Goal: Information Seeking & Learning: Check status

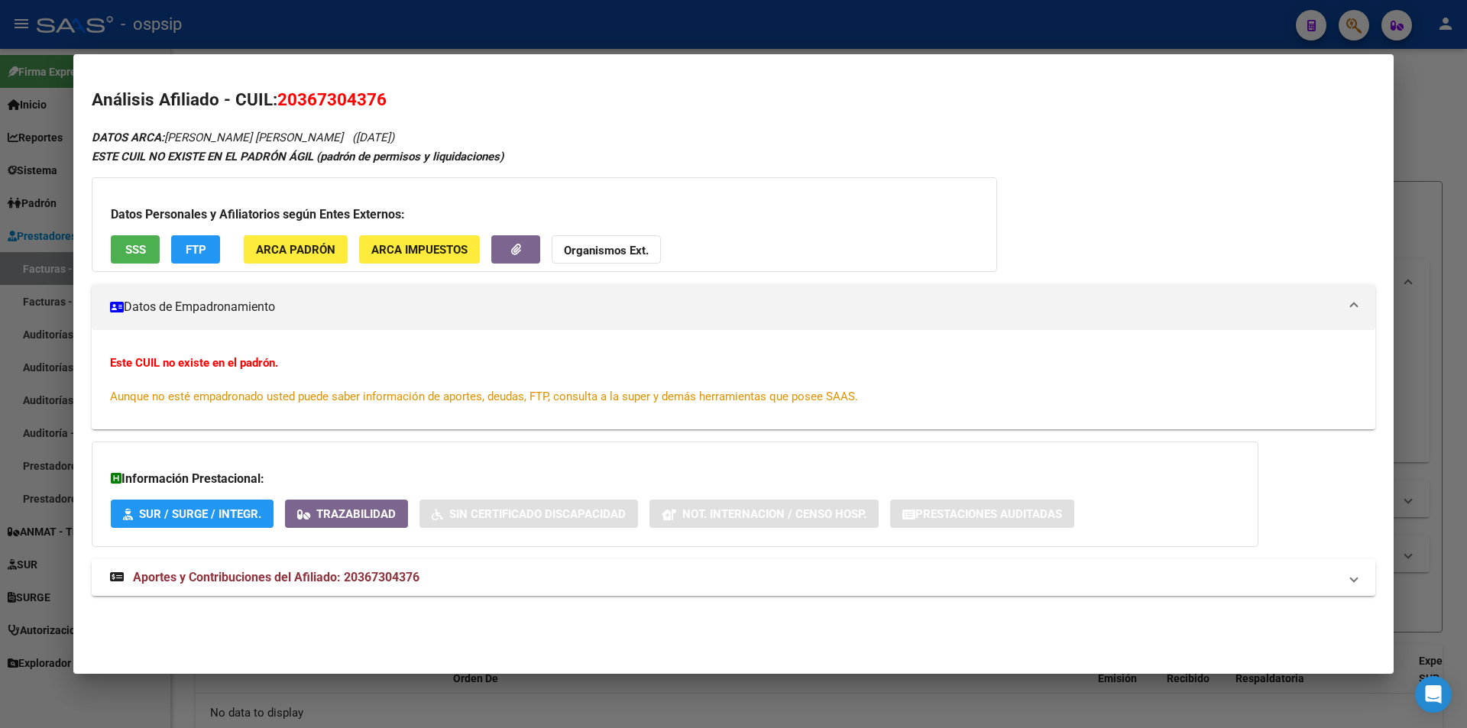
click at [650, 28] on div at bounding box center [733, 364] width 1467 height 728
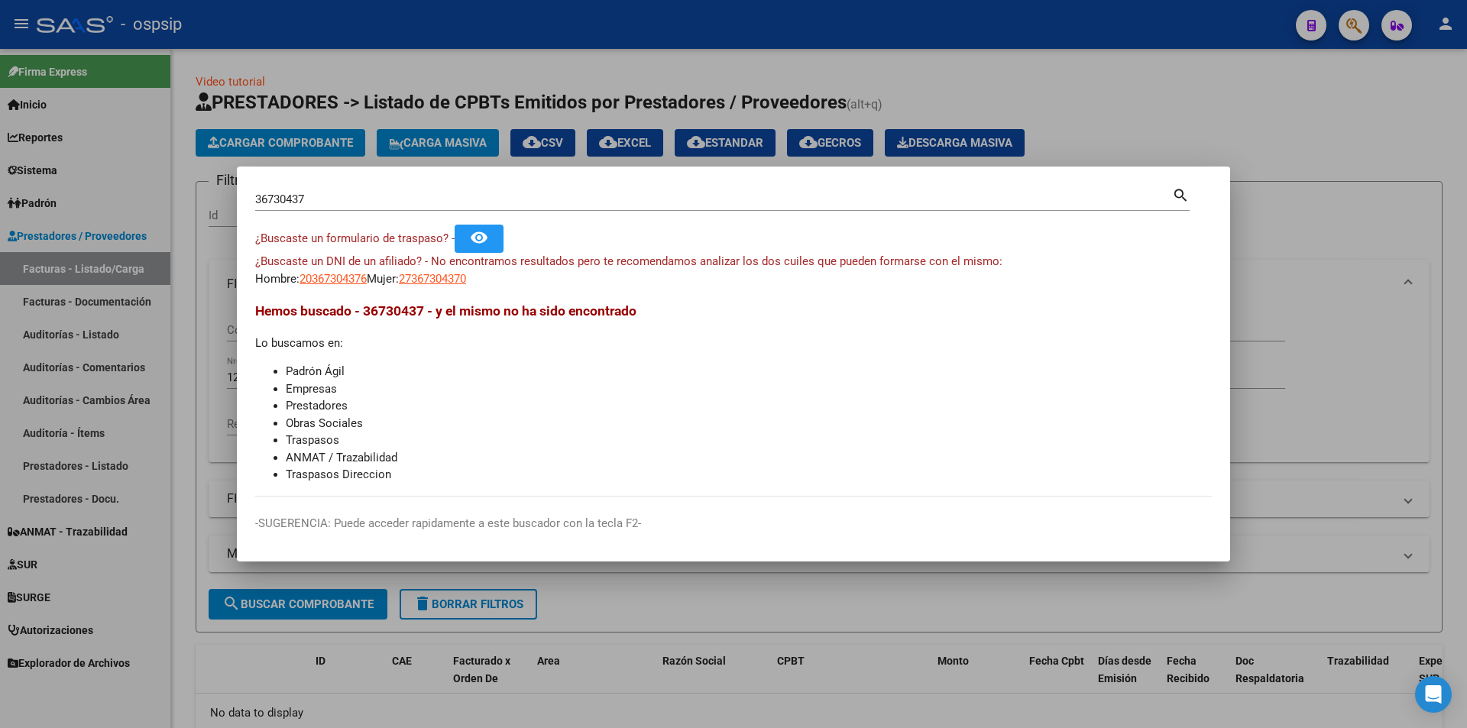
click at [513, 212] on div "36730437 Buscar (apellido, dni, [PERSON_NAME], [PERSON_NAME], cuit, obra social…" at bounding box center [722, 205] width 934 height 40
click at [513, 206] on input "36730437" at bounding box center [713, 200] width 917 height 14
paste input "5776614"
type input "57766147"
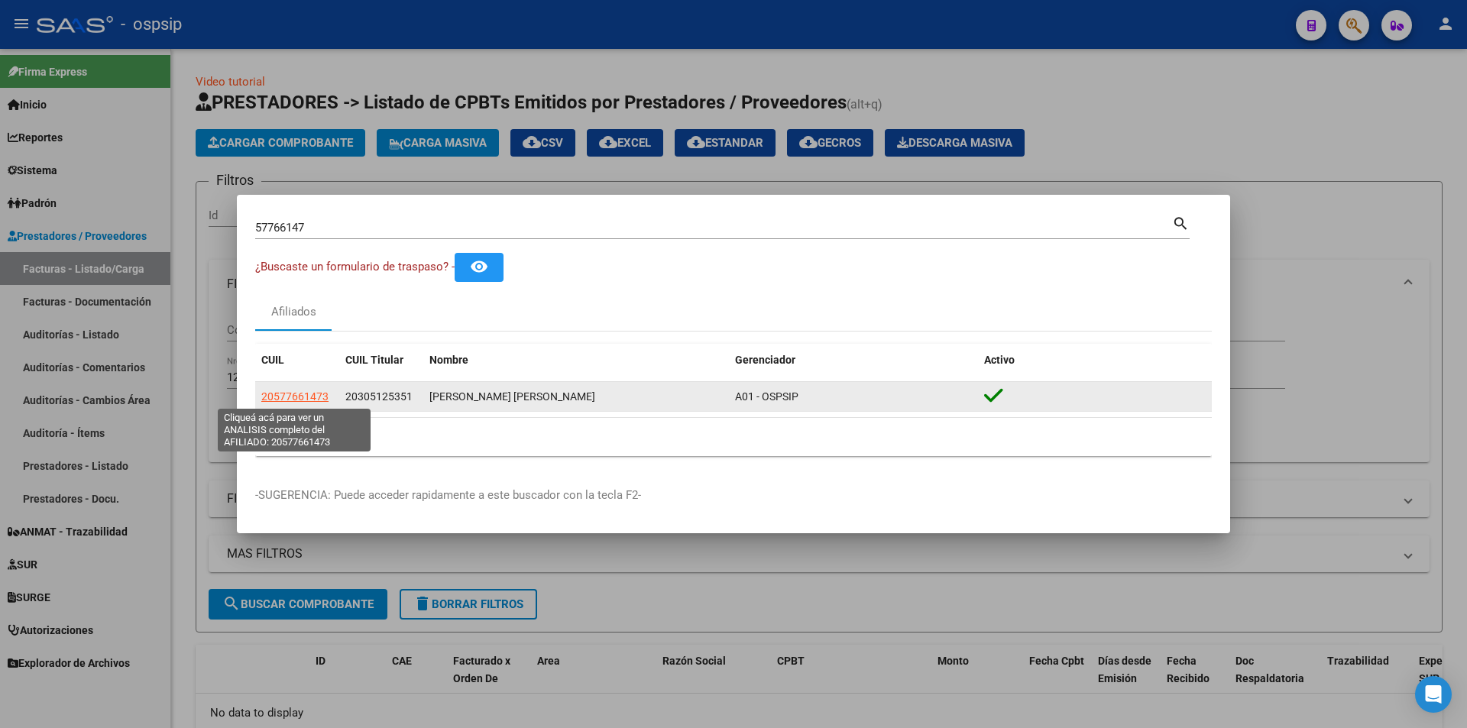
click at [290, 396] on span "20577661473" at bounding box center [294, 396] width 67 height 12
type textarea "20577661473"
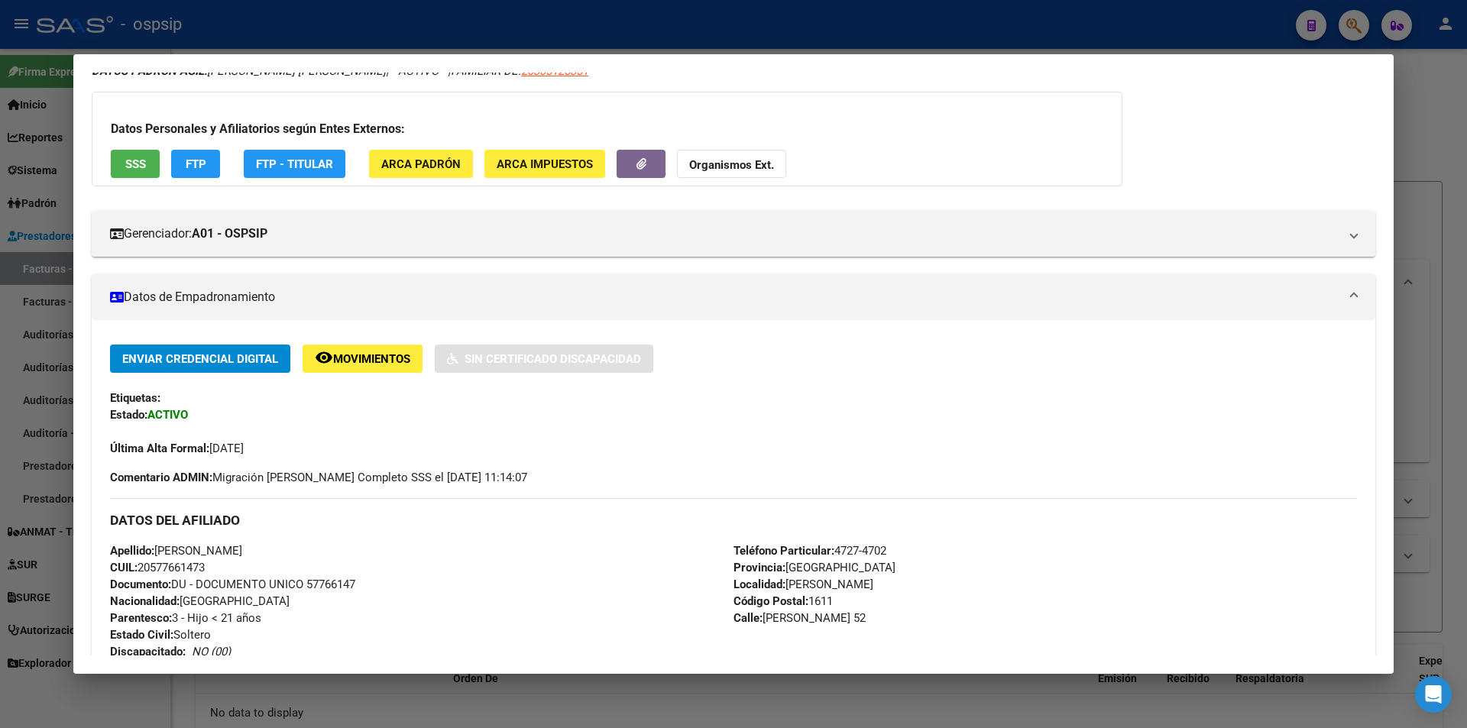
scroll to position [153, 0]
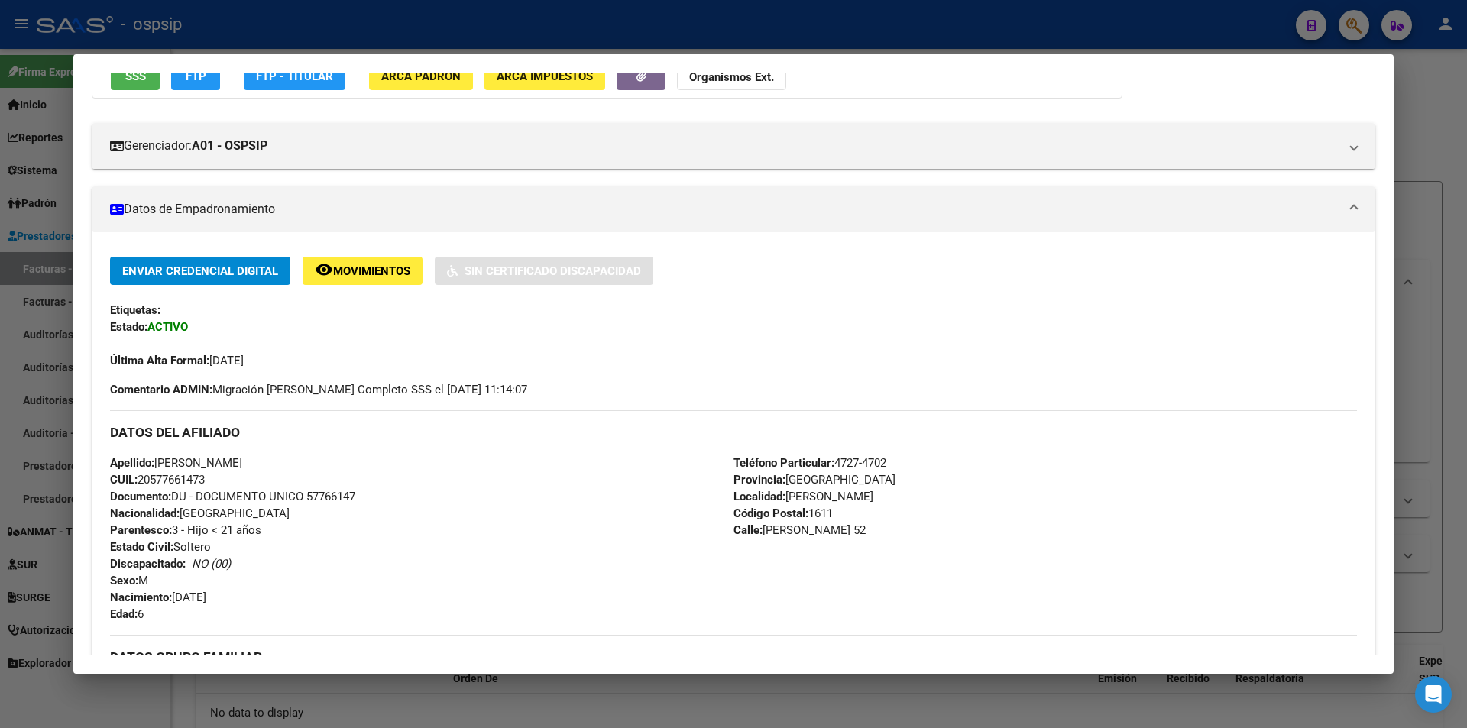
drag, startPoint x: 662, startPoint y: 47, endPoint x: 681, endPoint y: 21, distance: 31.8
click at [665, 44] on div at bounding box center [733, 364] width 1467 height 728
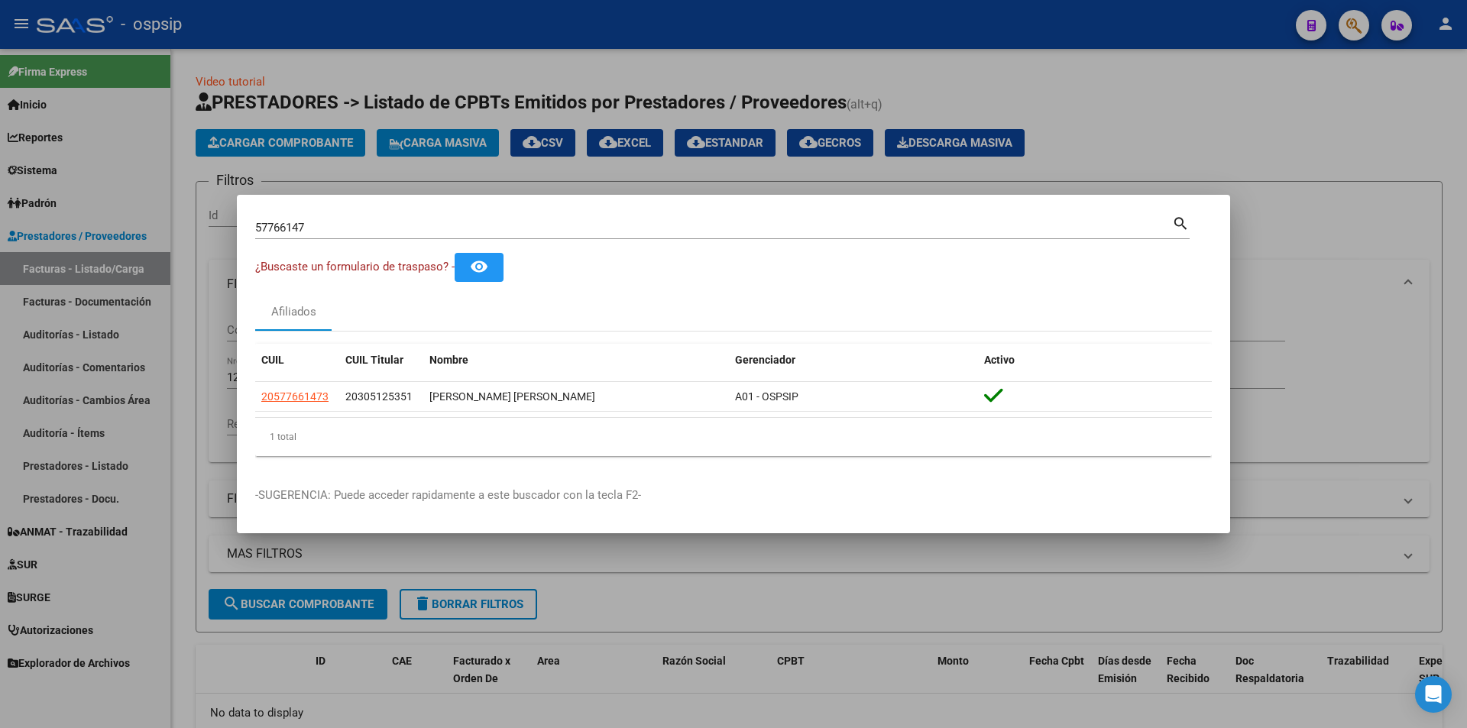
click at [681, 21] on div at bounding box center [733, 364] width 1467 height 728
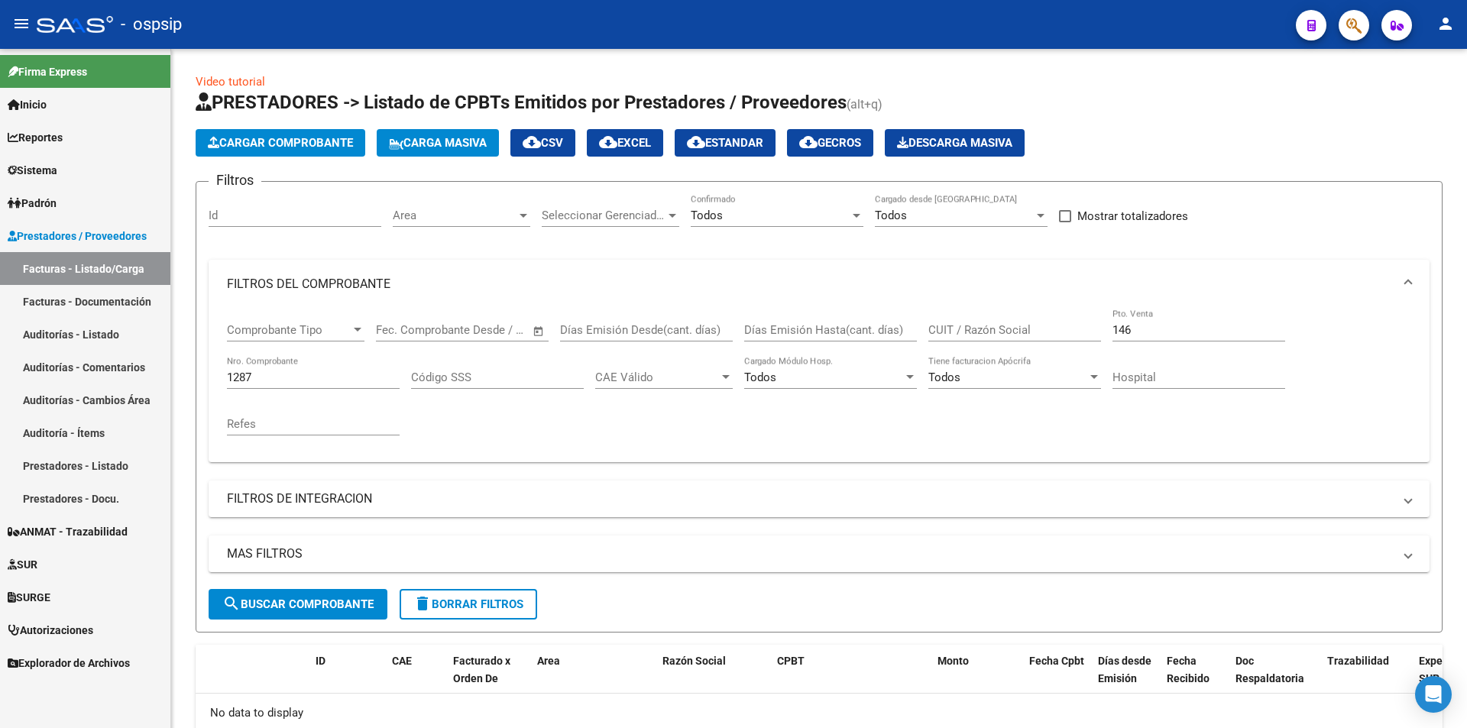
click at [1339, 37] on div at bounding box center [1347, 24] width 43 height 31
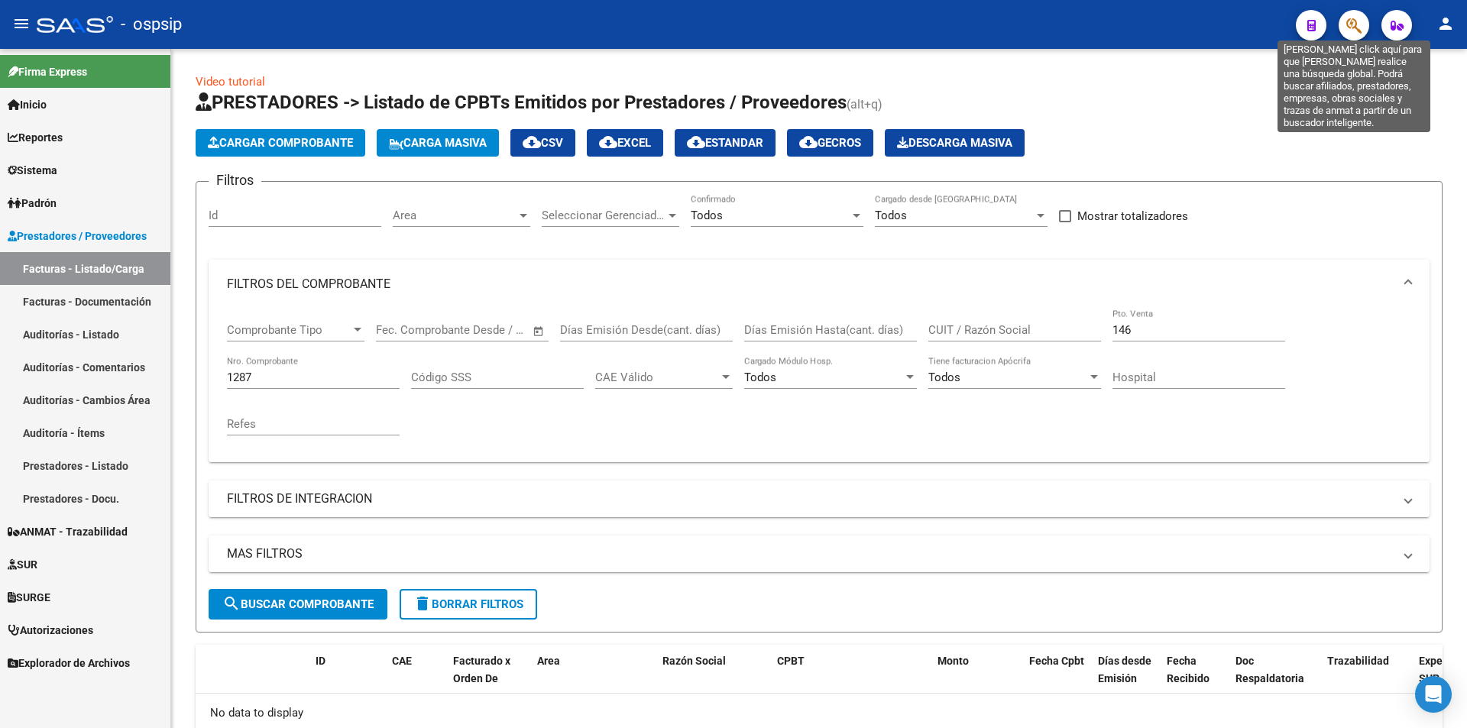
click at [1351, 32] on icon "button" at bounding box center [1353, 26] width 15 height 18
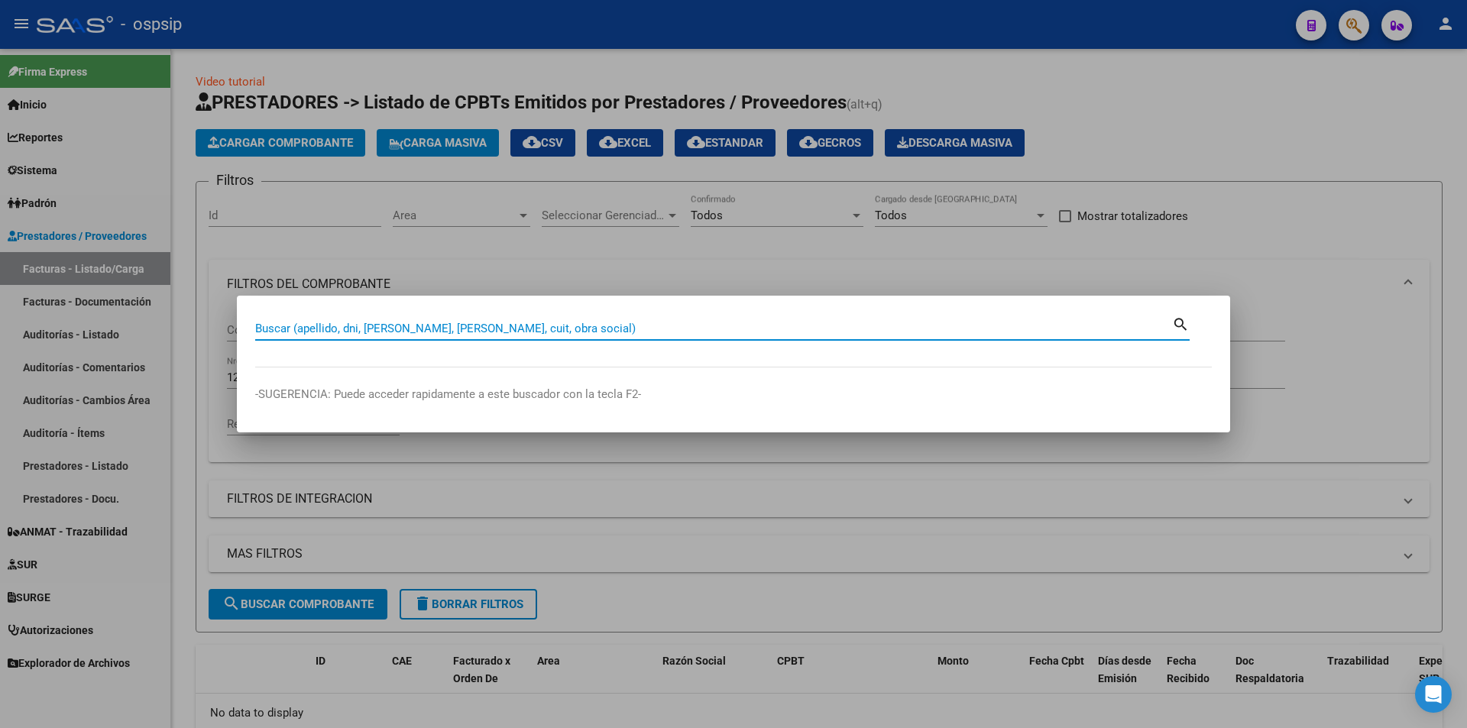
paste input "22038852"
type input "22038852"
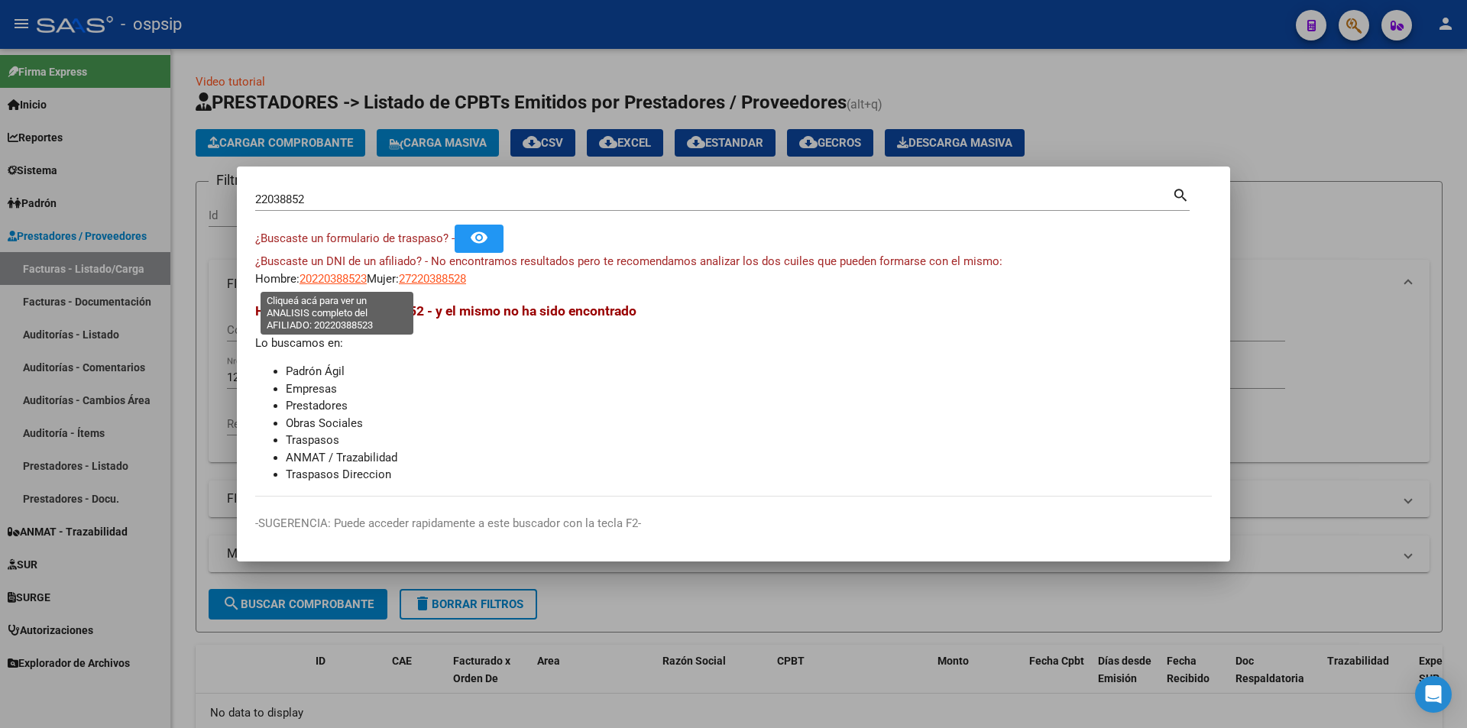
click at [332, 283] on span "20220388523" at bounding box center [332, 279] width 67 height 14
type textarea "20220388523"
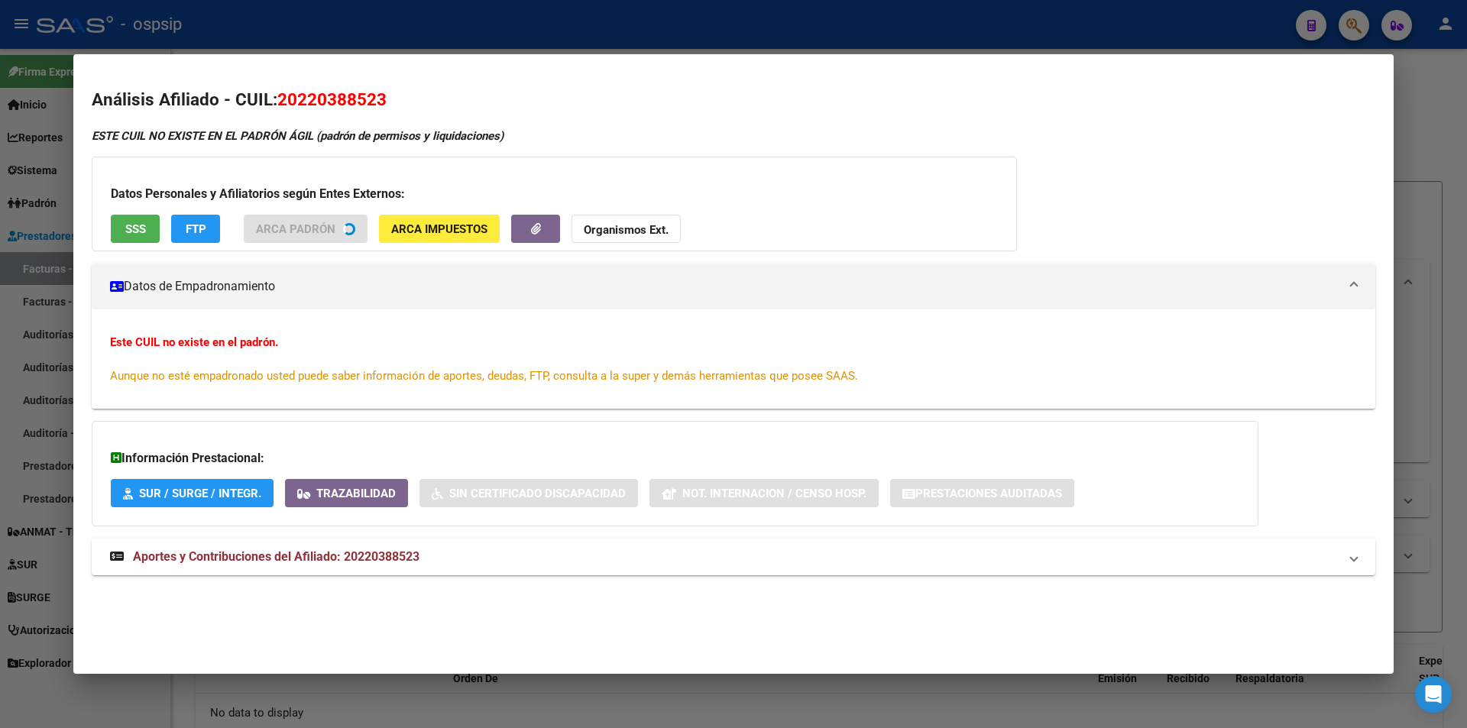
click at [125, 203] on h3 "Datos Personales y Afiliatorios según Entes Externos:" at bounding box center [554, 194] width 887 height 18
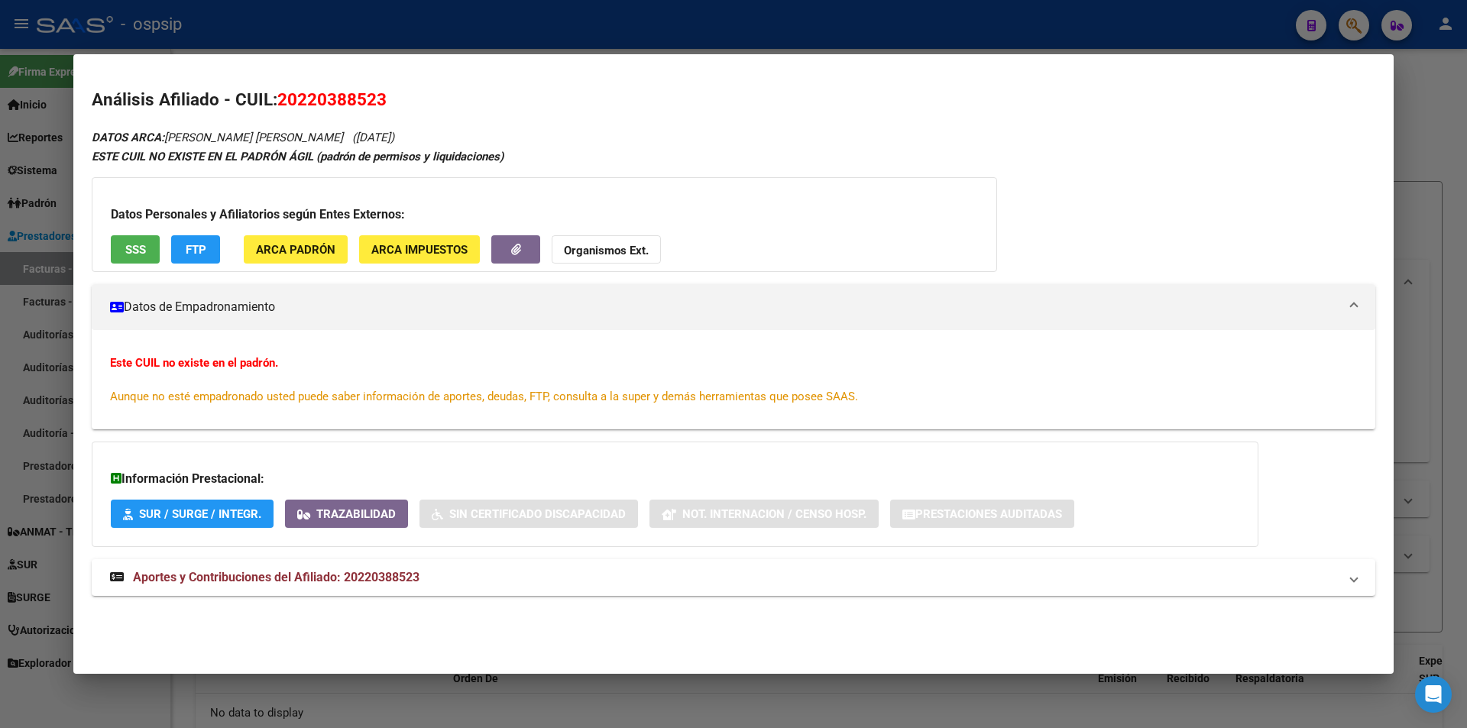
click at [128, 244] on span "SSS" at bounding box center [135, 250] width 21 height 14
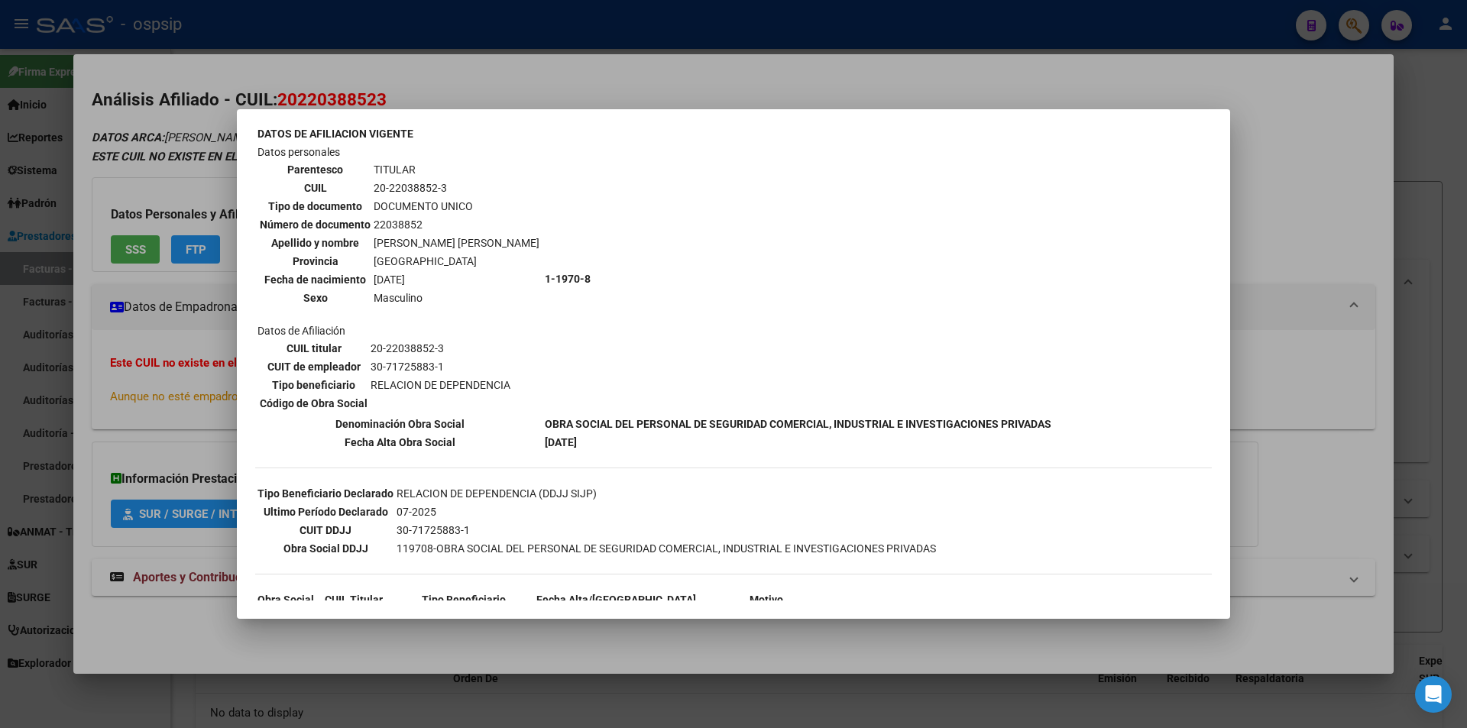
scroll to position [121, 0]
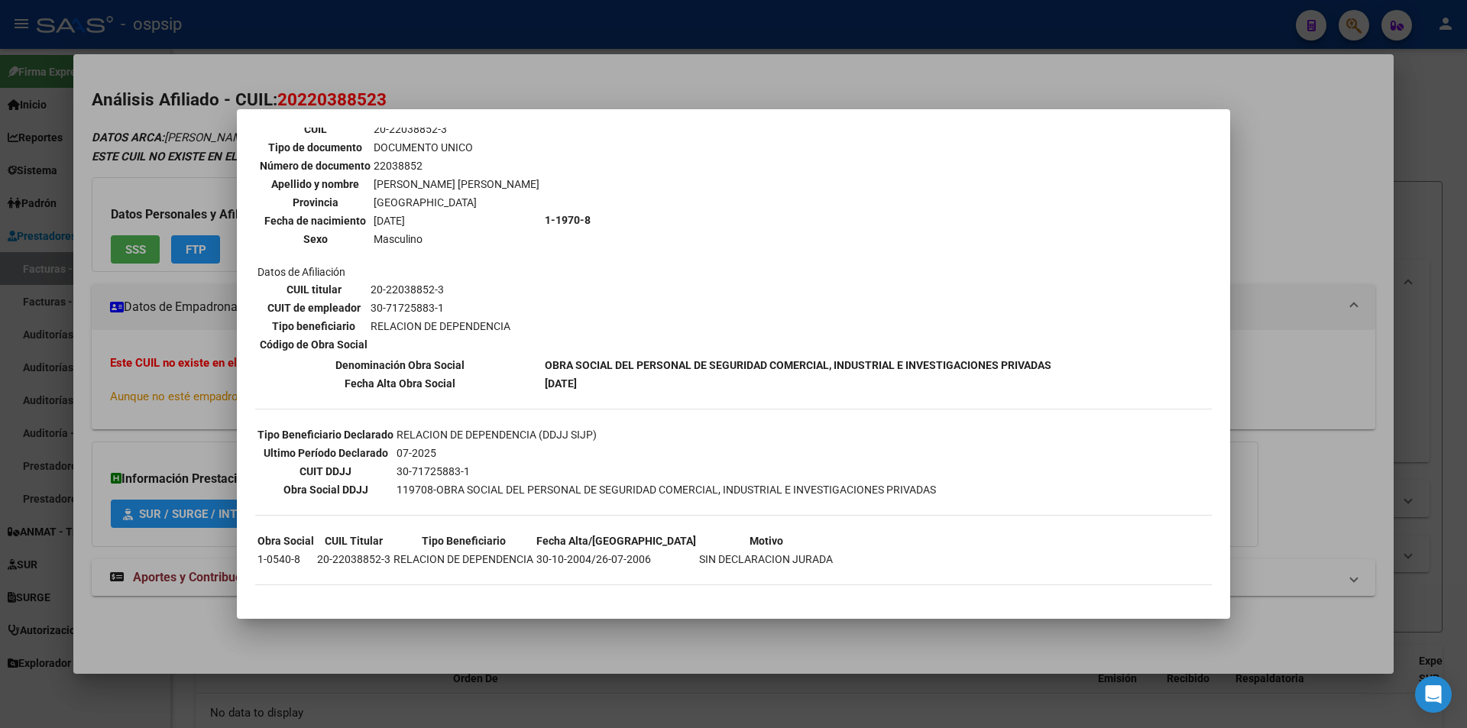
click at [174, 375] on div at bounding box center [733, 364] width 1467 height 728
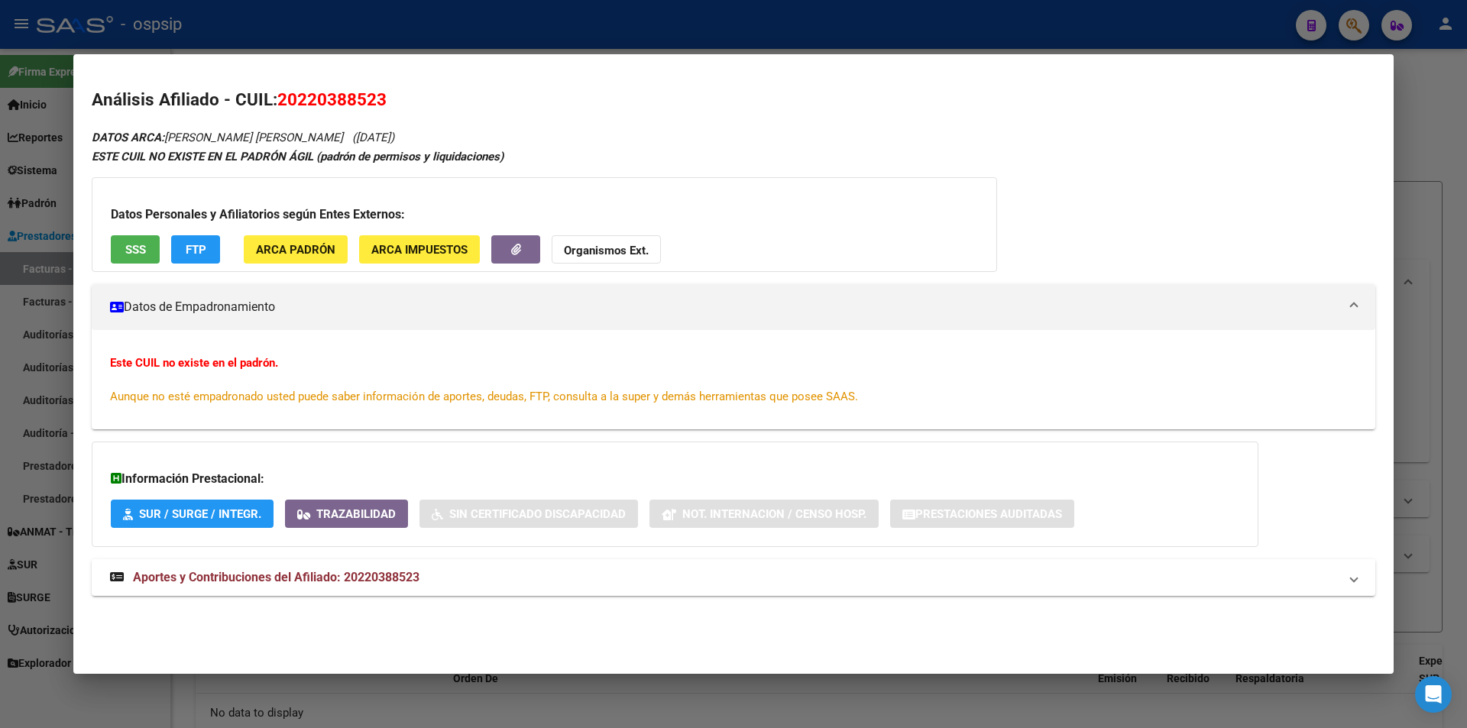
click at [201, 559] on div "DATOS ARCA: [PERSON_NAME] [PERSON_NAME] ([DATE]) ESTE CUIL NO EXISTE EN EL [PER…" at bounding box center [734, 371] width 1284 height 486
drag, startPoint x: 205, startPoint y: 568, endPoint x: 187, endPoint y: 561, distance: 18.9
click at [196, 568] on mat-expansion-panel-header "Aportes y Contribuciones del Afiliado: 20220388523" at bounding box center [734, 577] width 1284 height 37
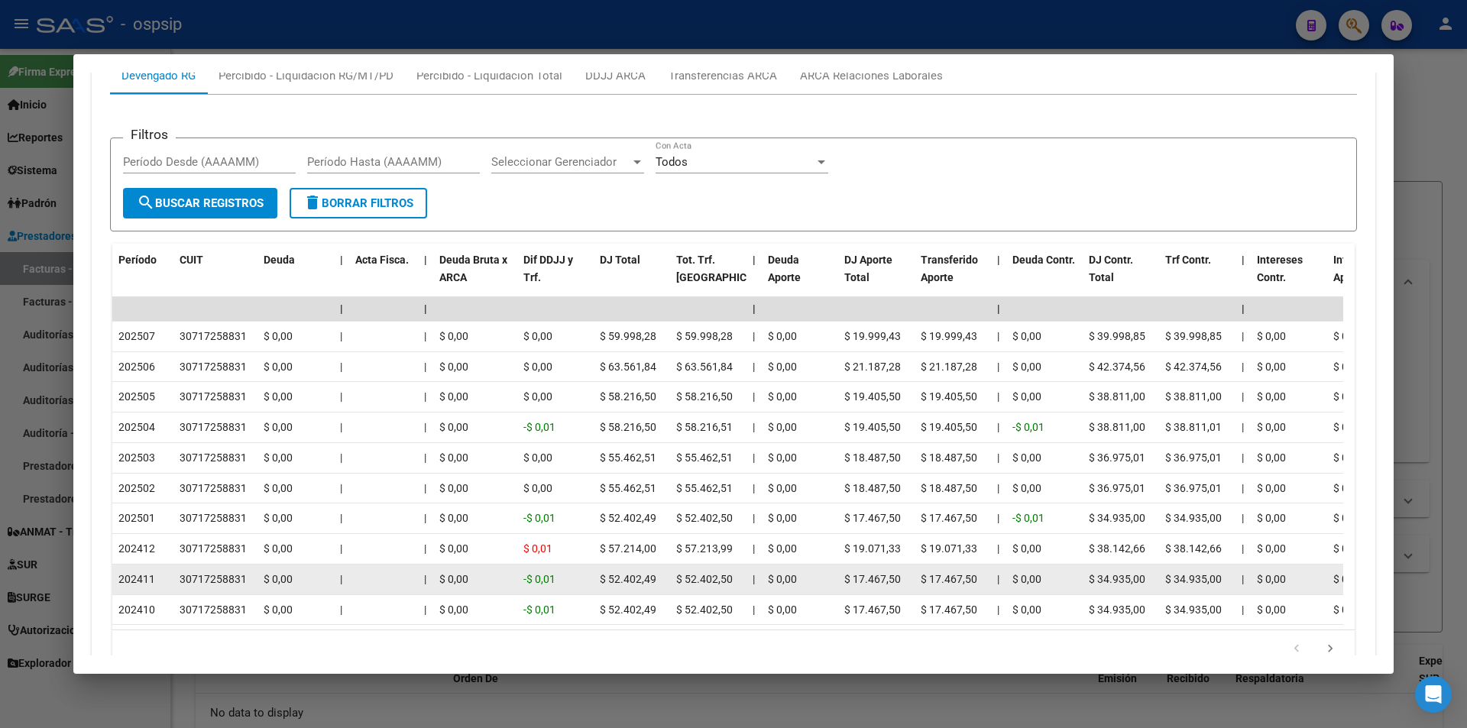
scroll to position [730, 0]
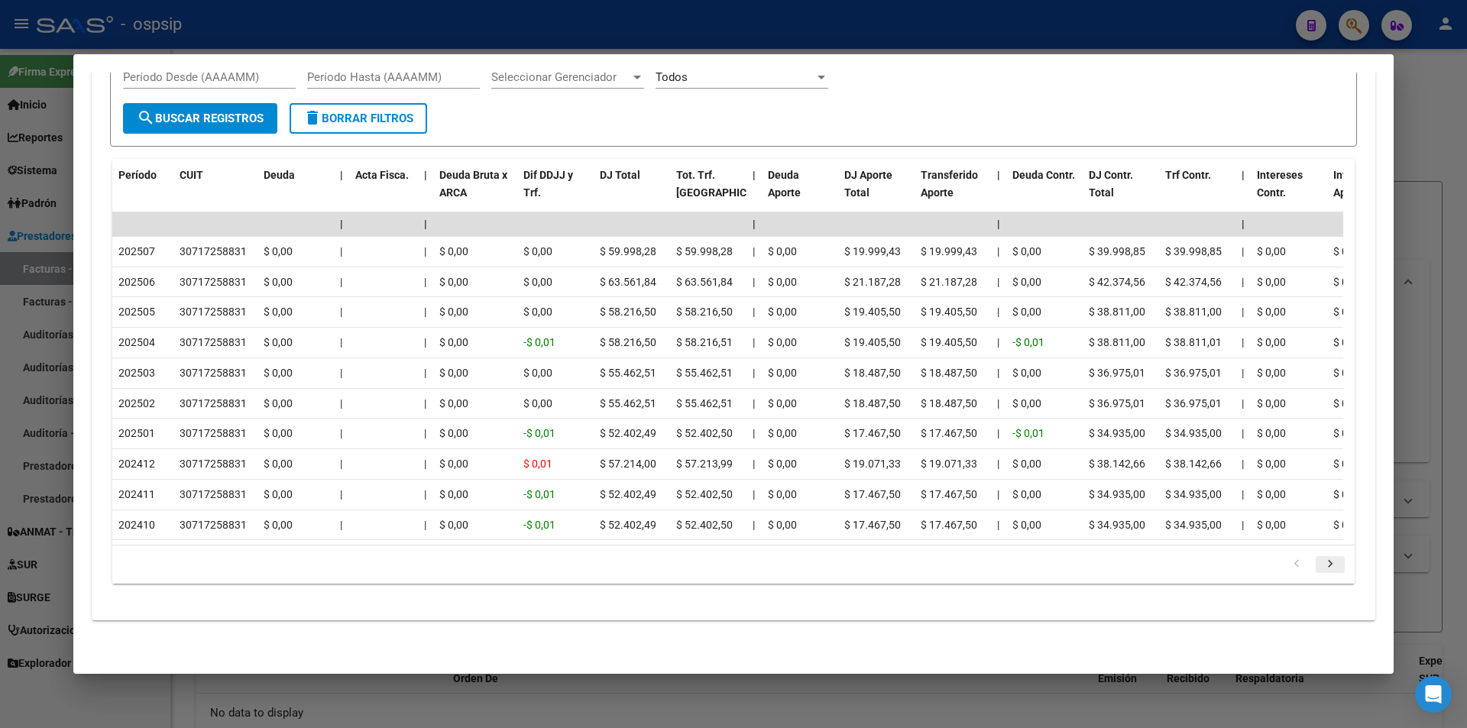
click at [1325, 571] on icon "go to next page" at bounding box center [1330, 566] width 20 height 18
click at [1320, 566] on icon "go to next page" at bounding box center [1330, 566] width 20 height 18
click at [1298, 563] on link "go to previous page" at bounding box center [1296, 564] width 29 height 17
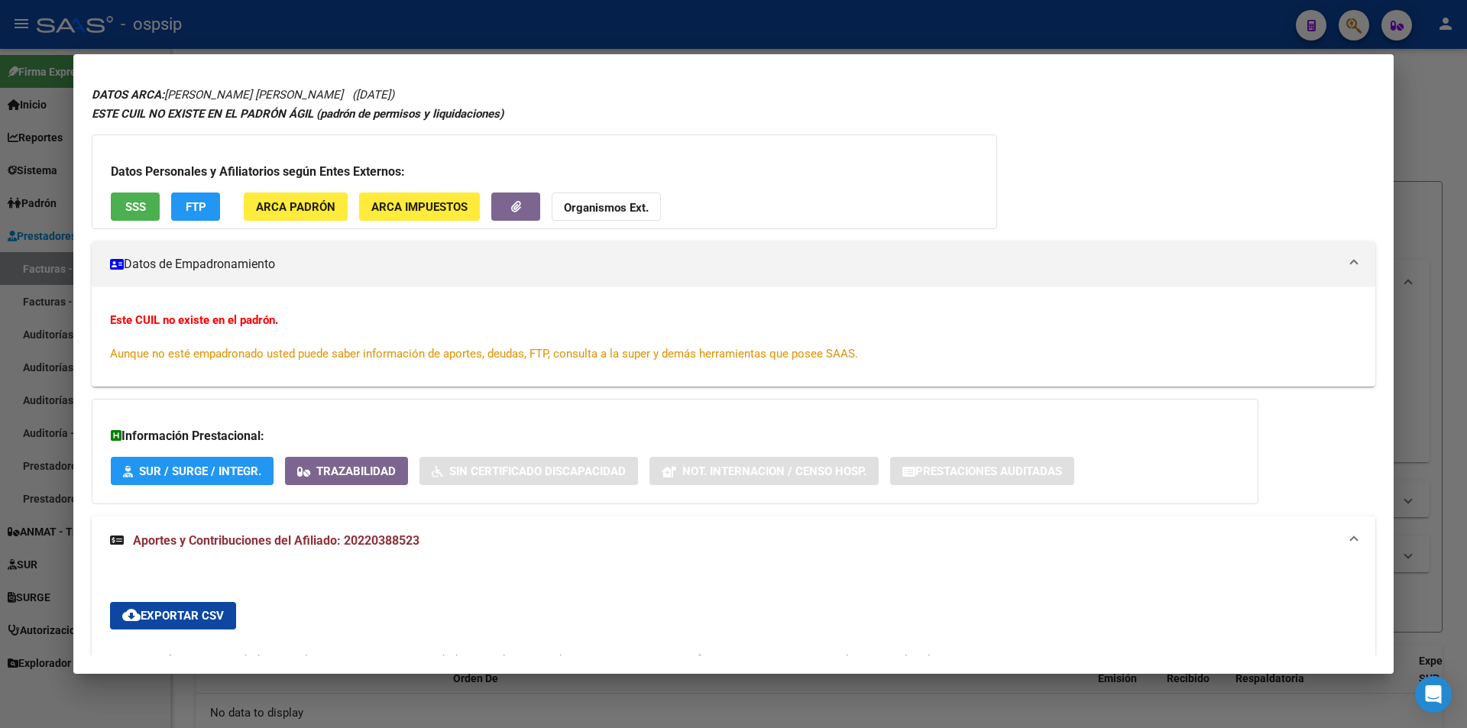
scroll to position [0, 0]
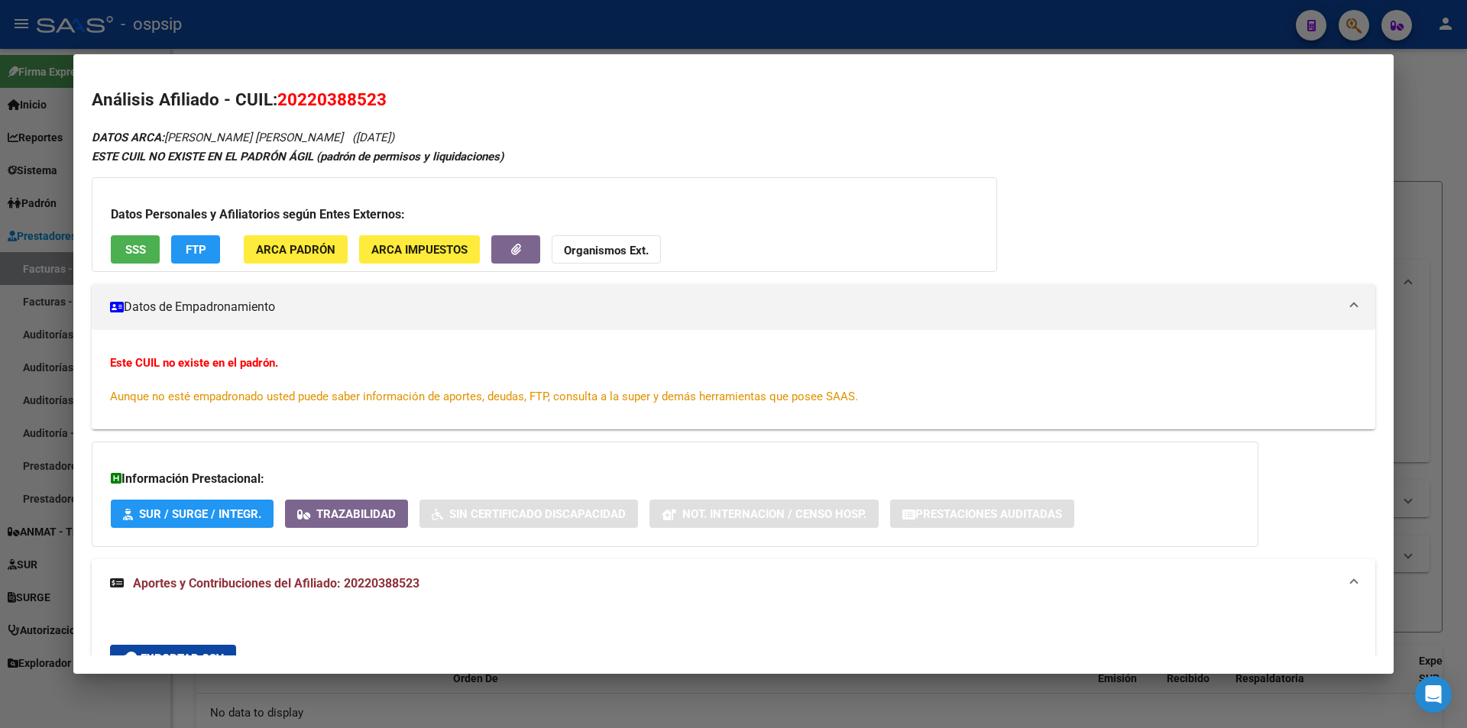
drag, startPoint x: 380, startPoint y: 37, endPoint x: 397, endPoint y: 48, distance: 21.0
click at [380, 35] on div at bounding box center [733, 364] width 1467 height 728
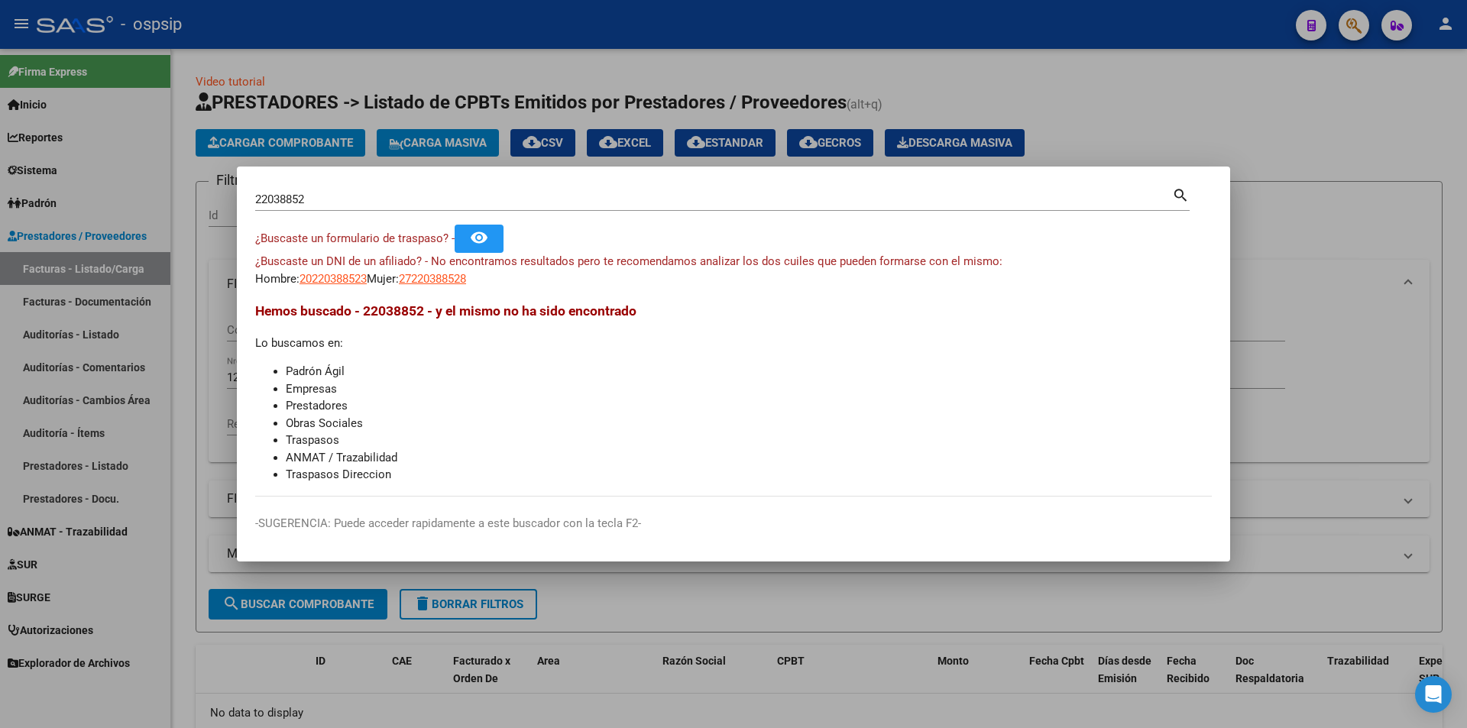
click at [492, 206] on input "22038852" at bounding box center [713, 200] width 917 height 14
paste input "38867210"
type input "38867210"
click at [322, 277] on span "20388672103" at bounding box center [332, 279] width 67 height 14
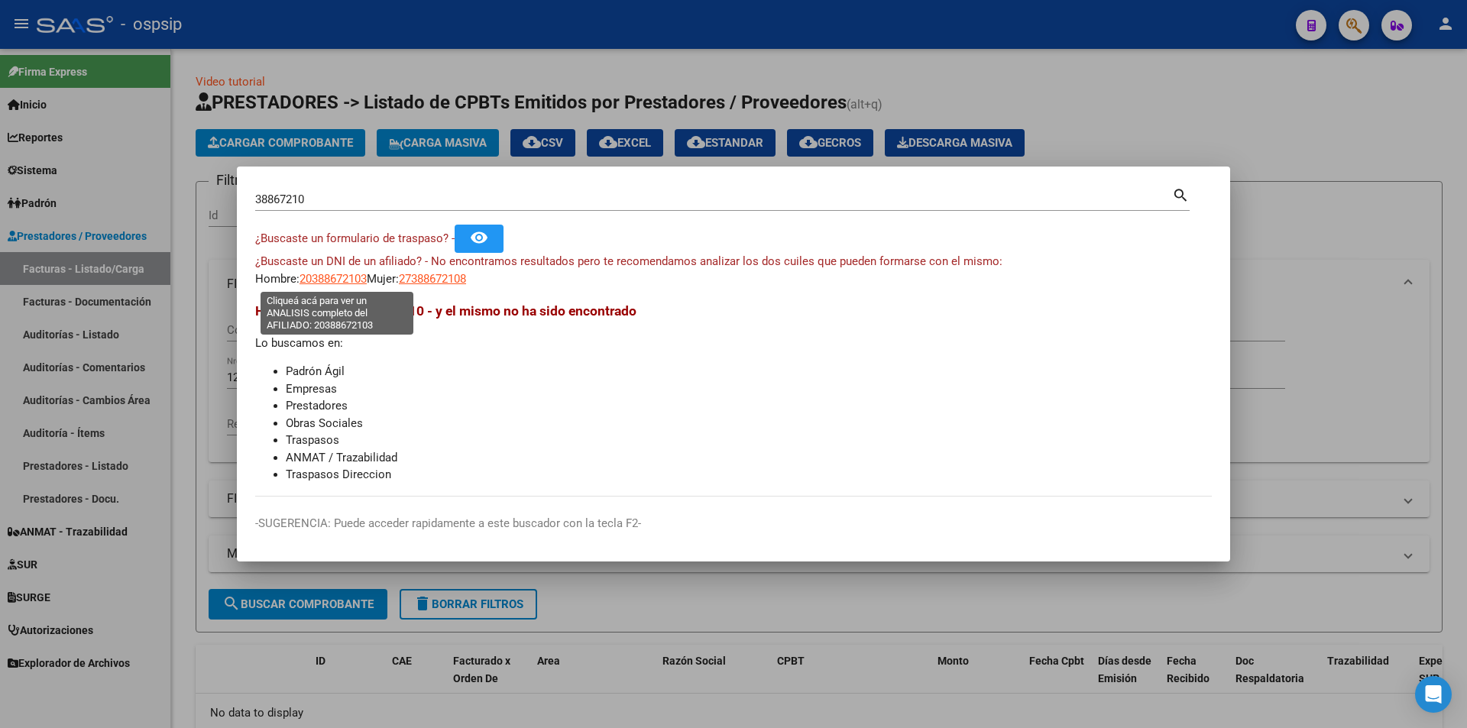
type textarea "20388672103"
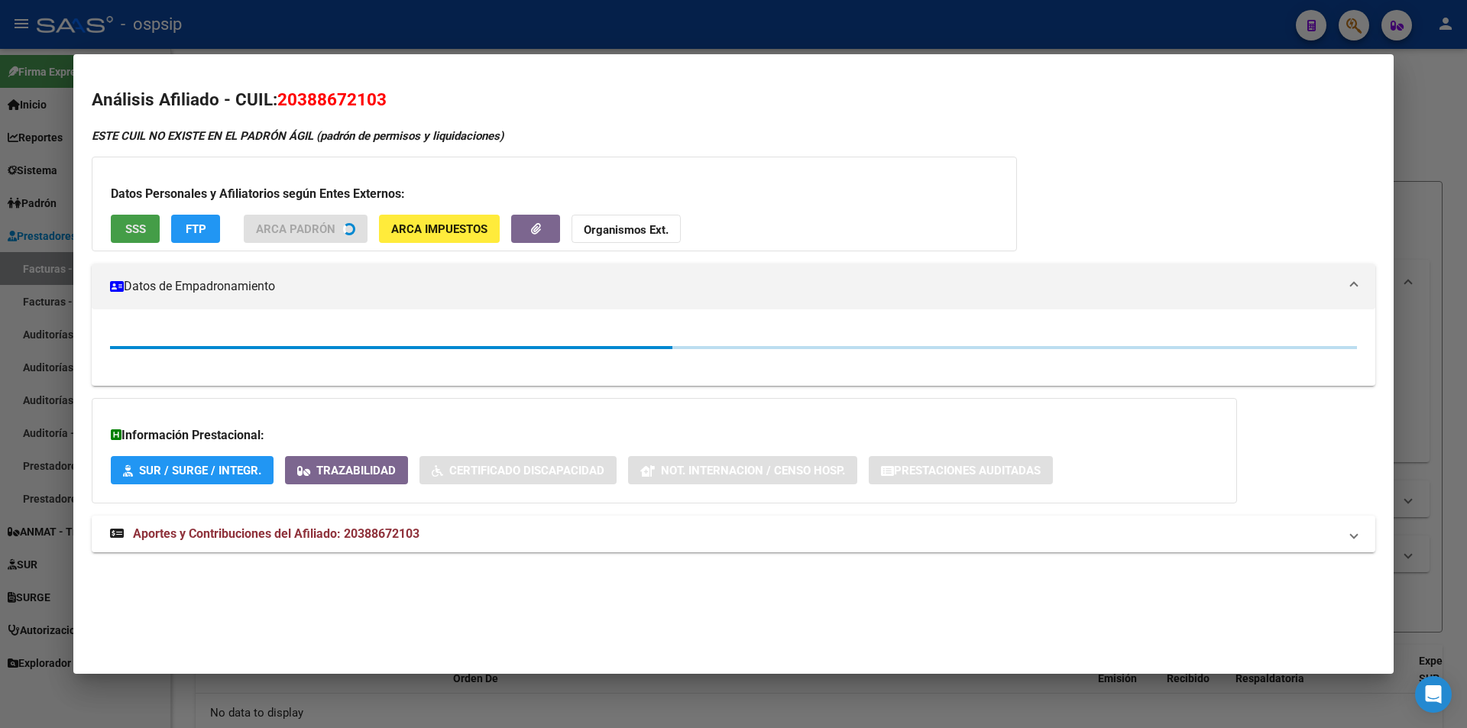
click at [126, 223] on span "SSS" at bounding box center [135, 229] width 21 height 14
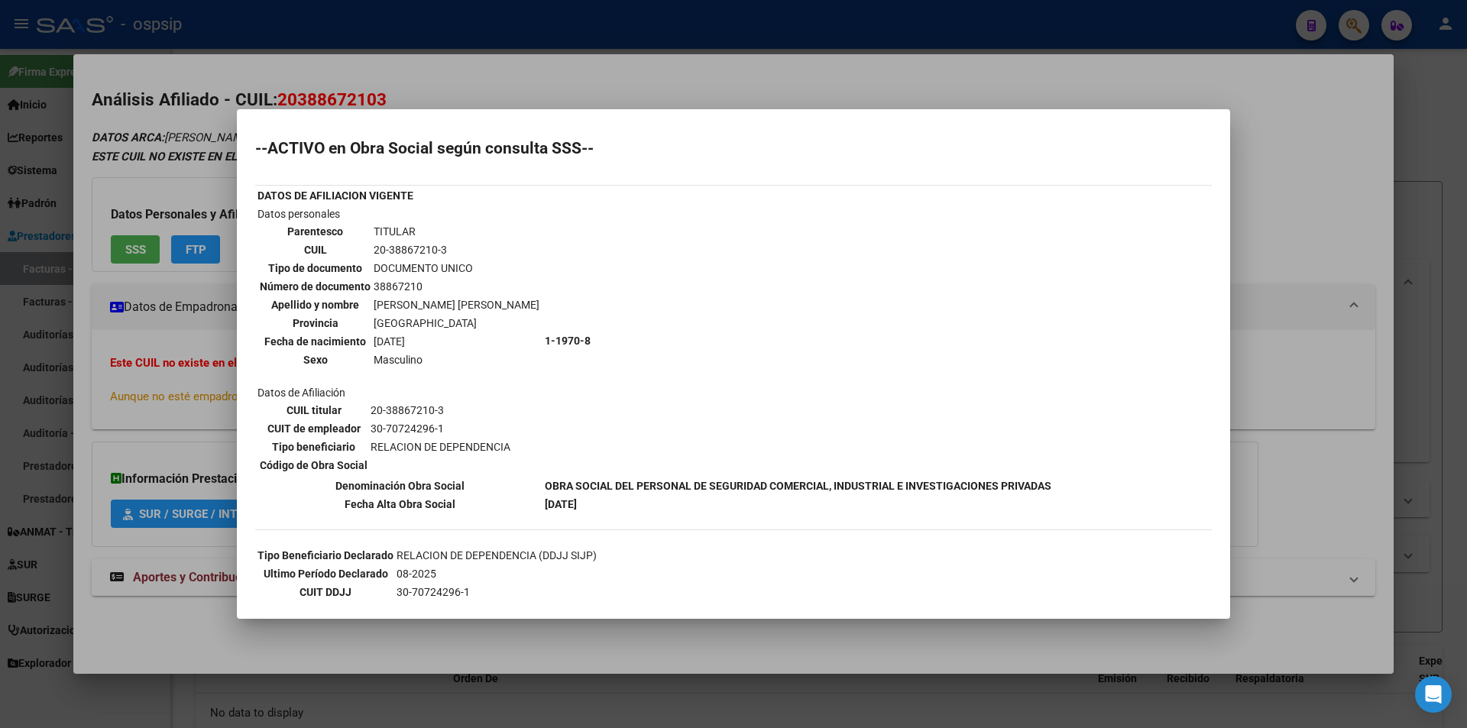
click at [223, 353] on div at bounding box center [733, 364] width 1467 height 728
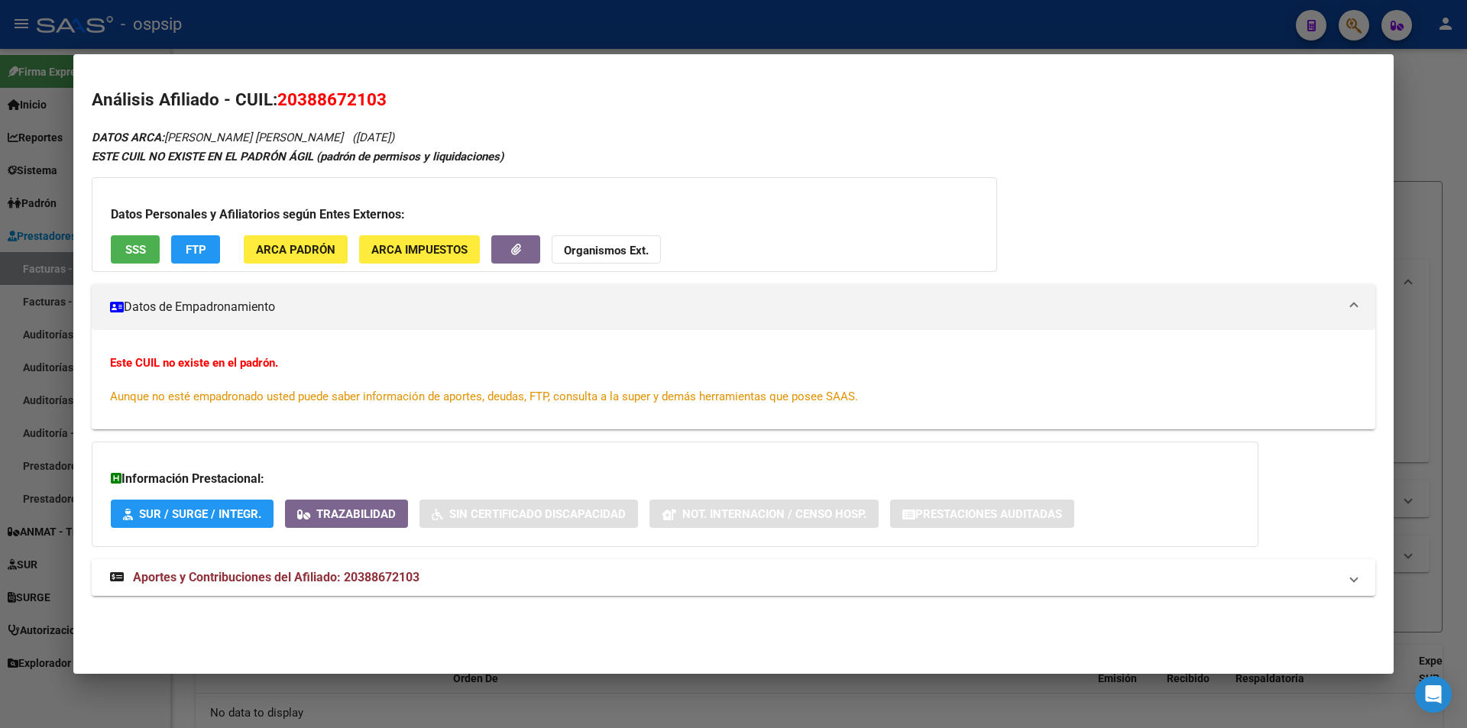
click at [375, 31] on div at bounding box center [733, 364] width 1467 height 728
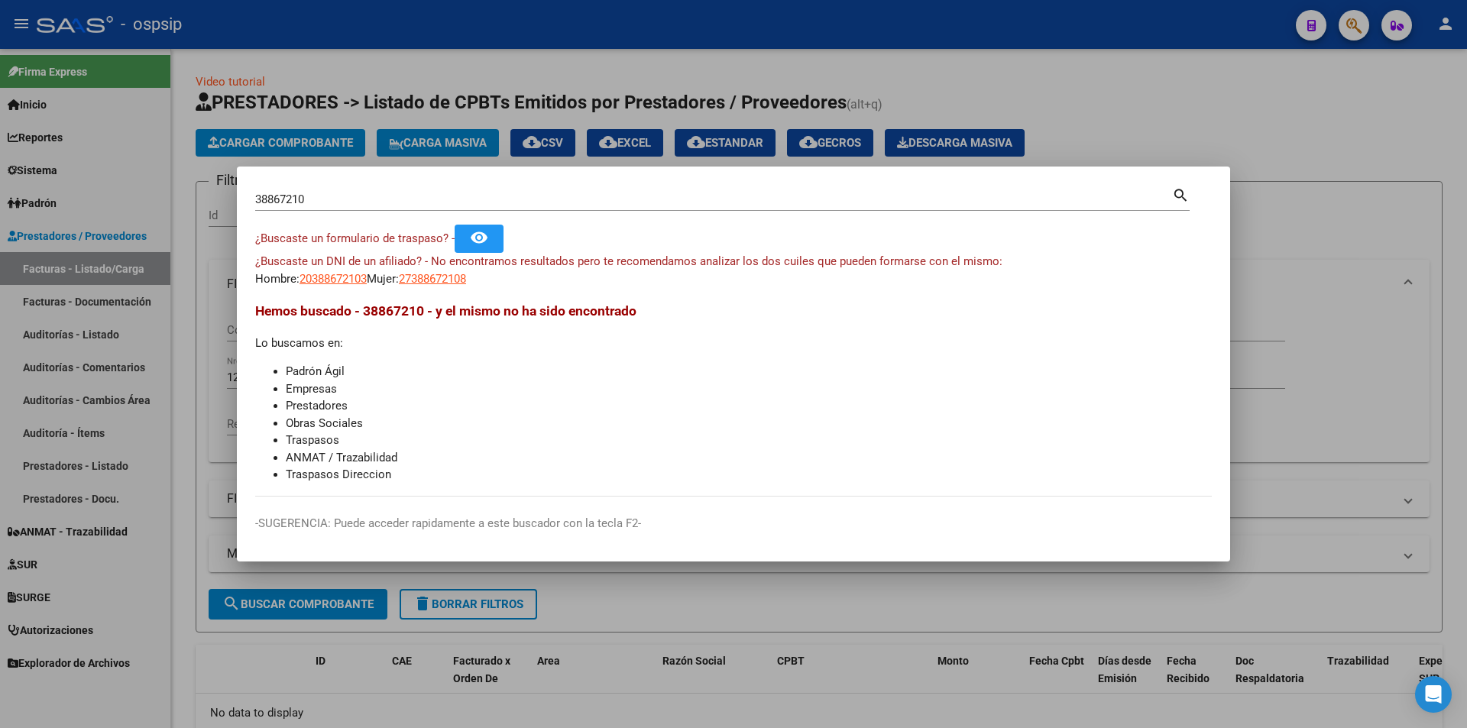
click at [348, 213] on div "38867210 Buscar (apellido, dni, [PERSON_NAME], [PERSON_NAME], cuit, obra social…" at bounding box center [722, 205] width 934 height 40
click at [352, 199] on input "38867210" at bounding box center [713, 200] width 917 height 14
type input "42204022"
click at [314, 275] on span "20422040227" at bounding box center [332, 279] width 67 height 14
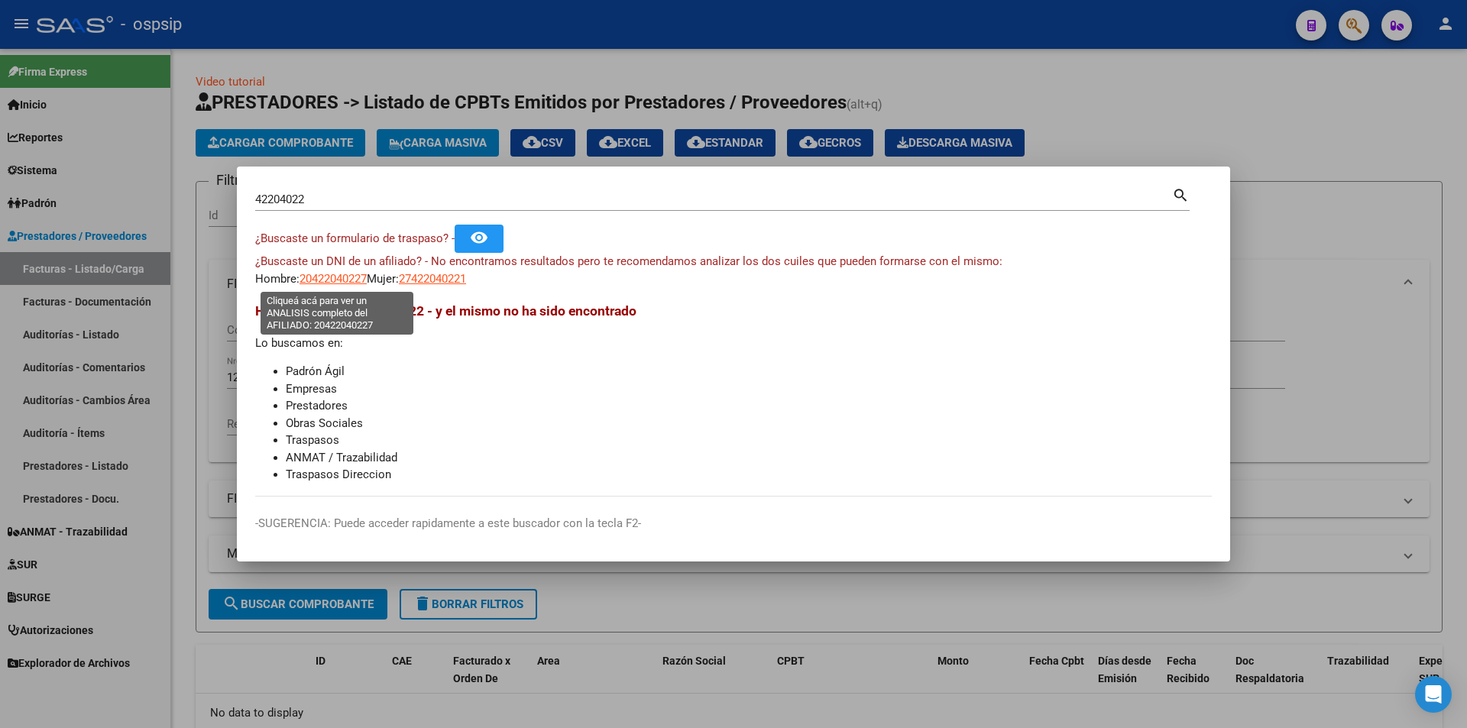
type textarea "20422040227"
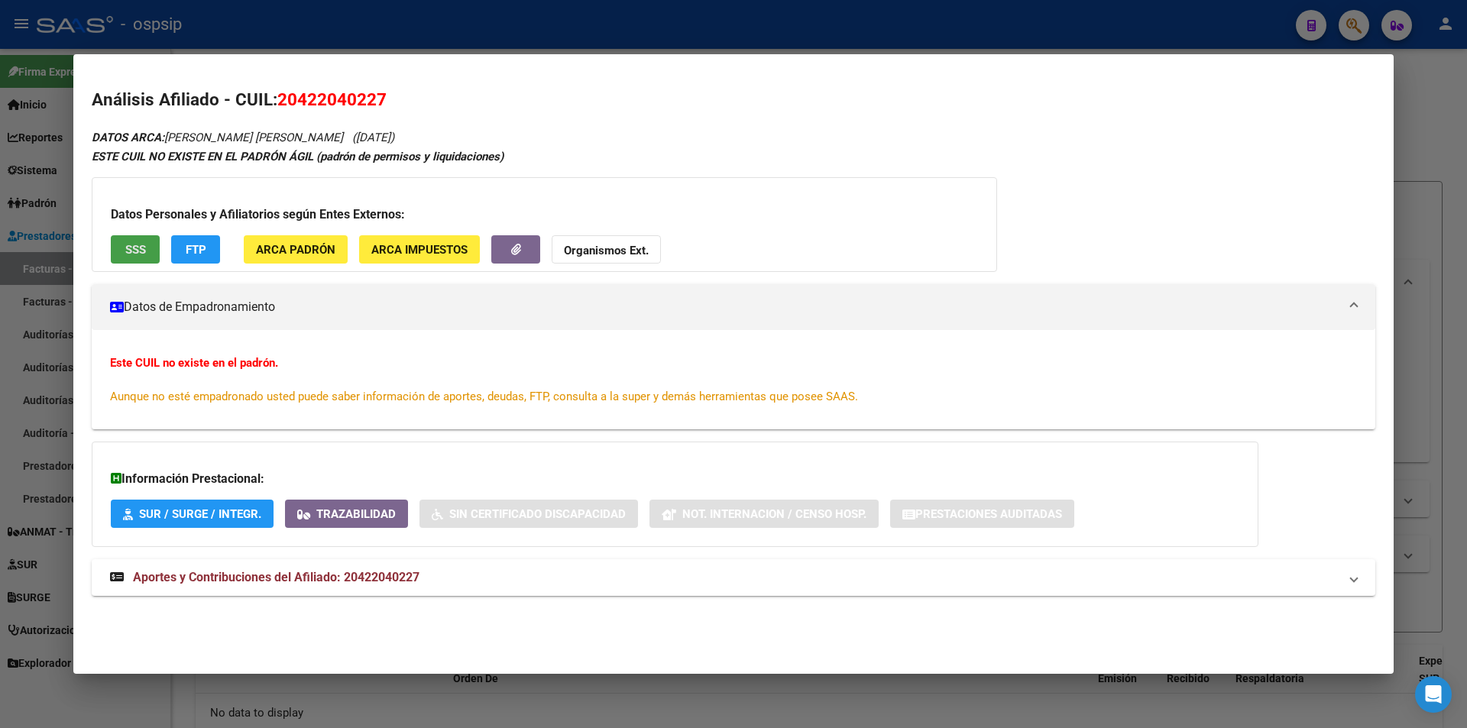
click at [138, 241] on button "SSS" at bounding box center [135, 249] width 49 height 28
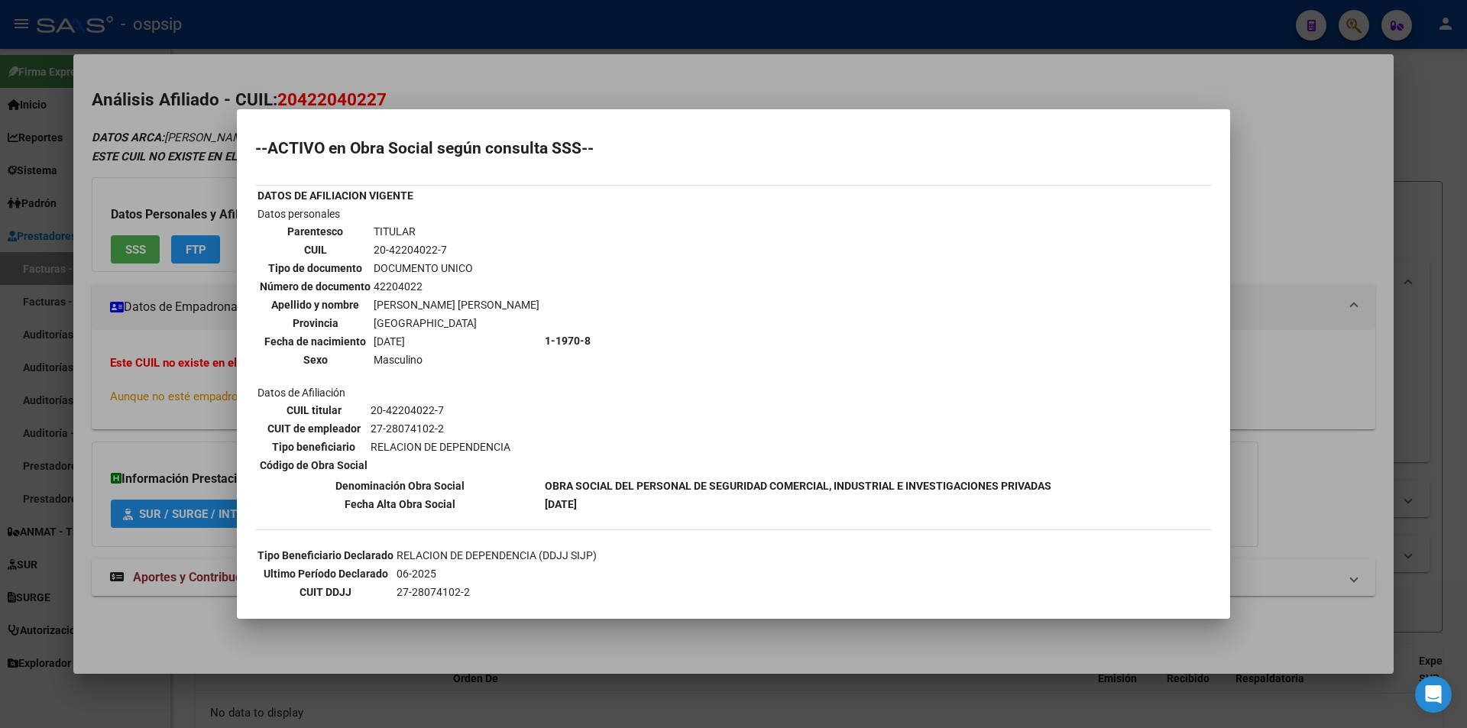
drag, startPoint x: 539, startPoint y: 344, endPoint x: 667, endPoint y: 387, distance: 134.8
click at [633, 381] on tr "Datos personales Parentesco TITULAR CUIL 20-42204022-7 Tipo de documento DOCUME…" at bounding box center [654, 341] width 795 height 270
click at [672, 389] on td "1-1970-8" at bounding box center [798, 341] width 508 height 270
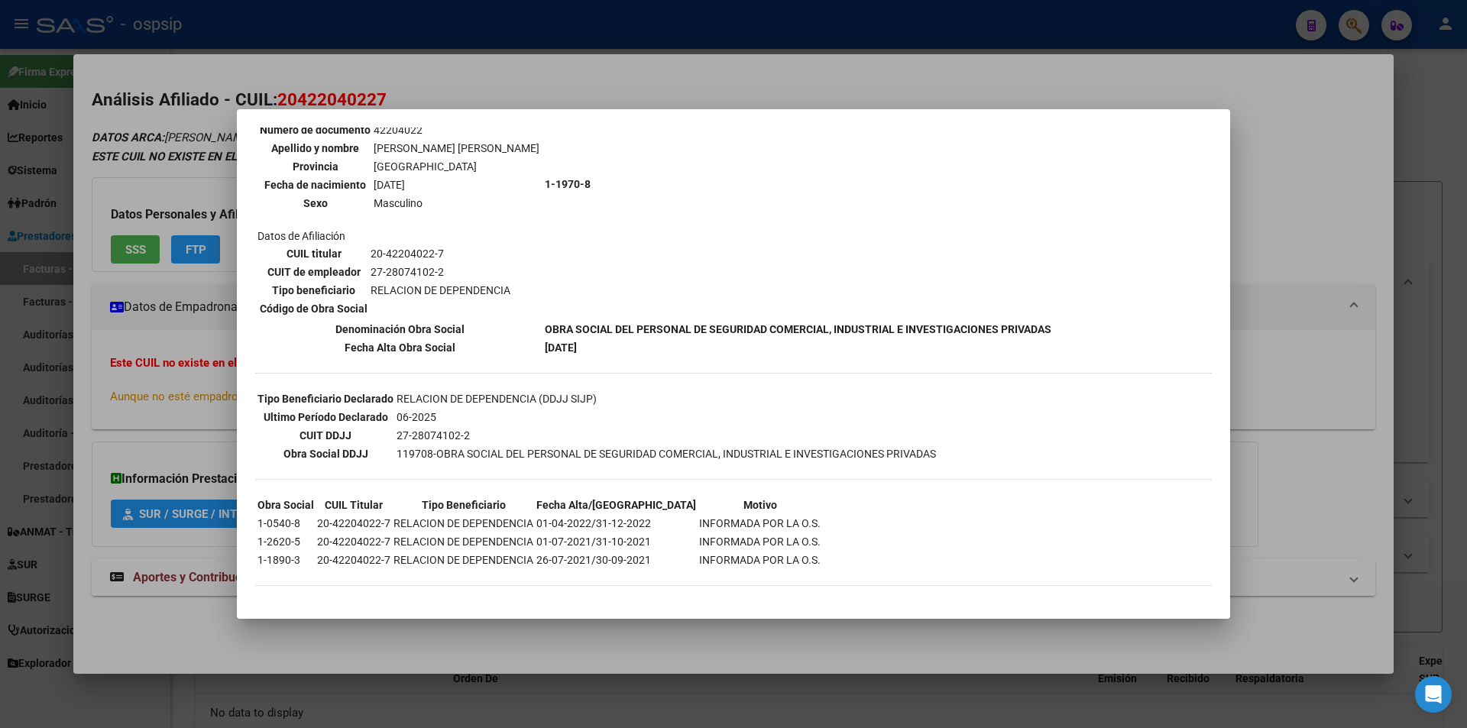
scroll to position [157, 0]
click at [160, 384] on div at bounding box center [733, 364] width 1467 height 728
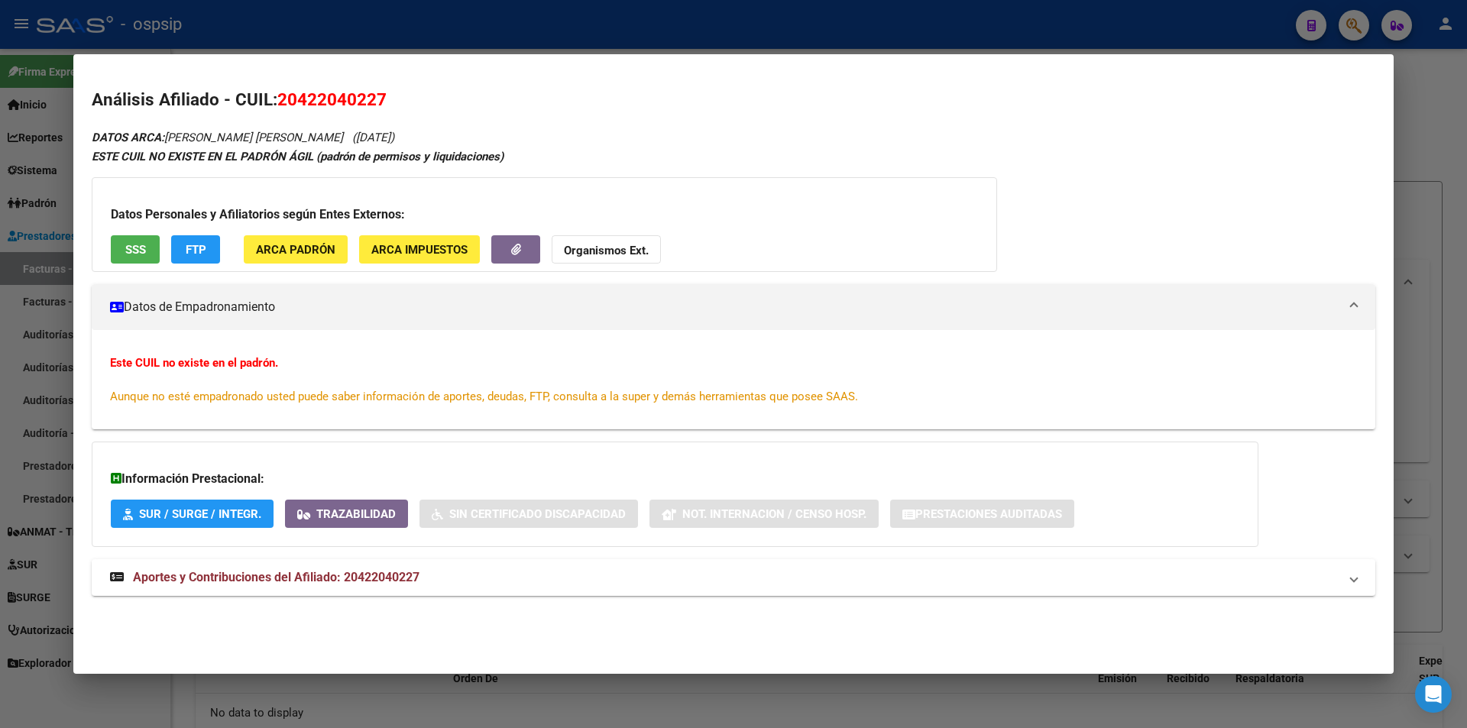
click at [202, 553] on div "DATOS ARCA: [PERSON_NAME] [PERSON_NAME] ([DATE]) ESTE CUIL NO EXISTE EN EL [PER…" at bounding box center [734, 371] width 1284 height 486
click at [233, 583] on span "Aportes y Contribuciones del Afiliado: 20422040227" at bounding box center [276, 577] width 287 height 15
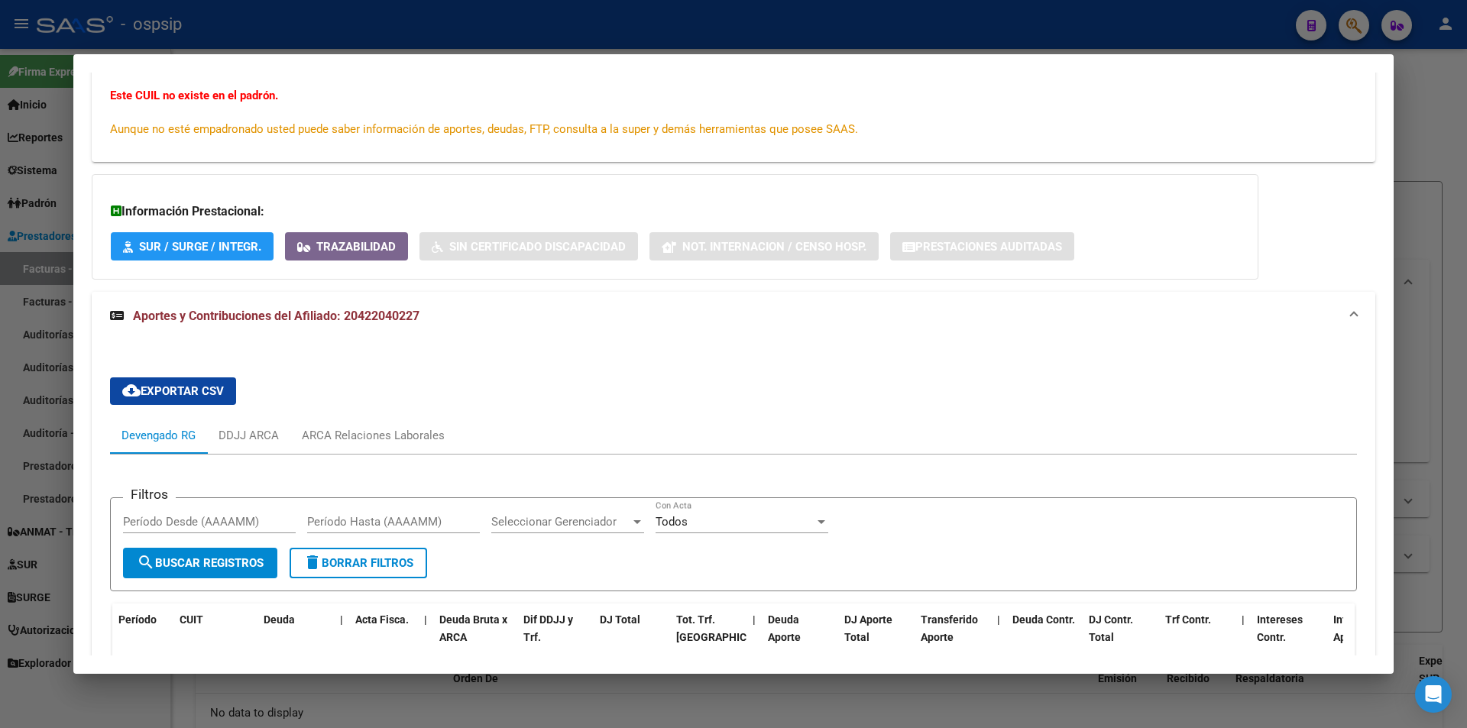
scroll to position [293, 0]
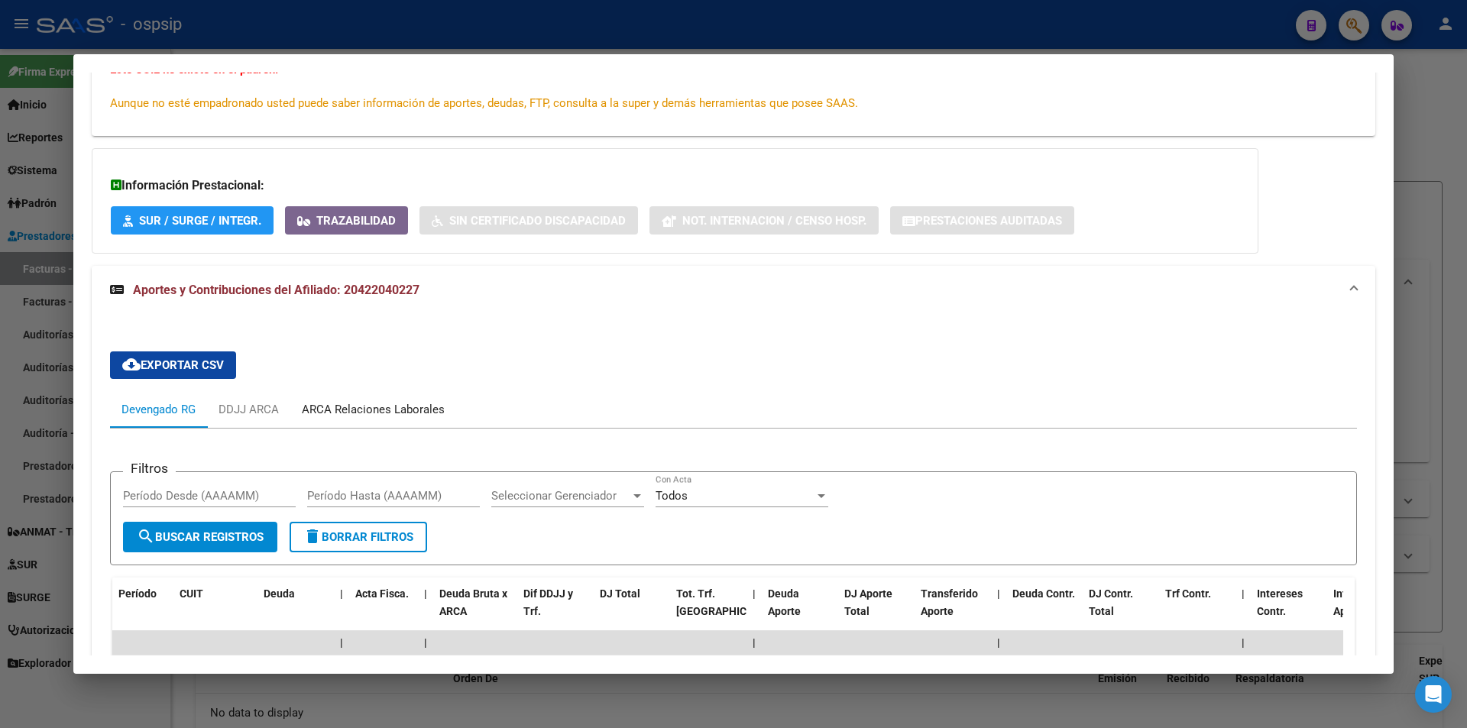
click at [369, 408] on div "ARCA Relaciones Laborales" at bounding box center [373, 409] width 143 height 17
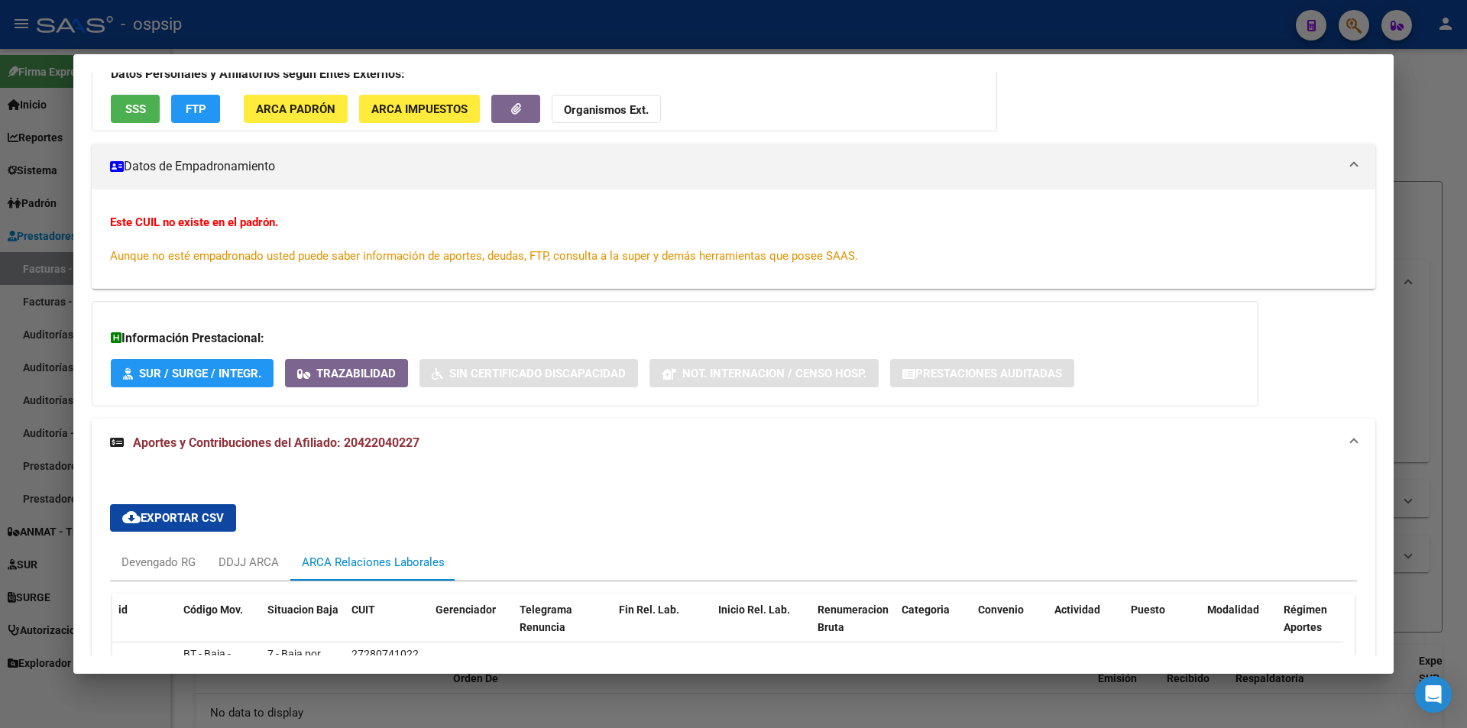
scroll to position [330, 0]
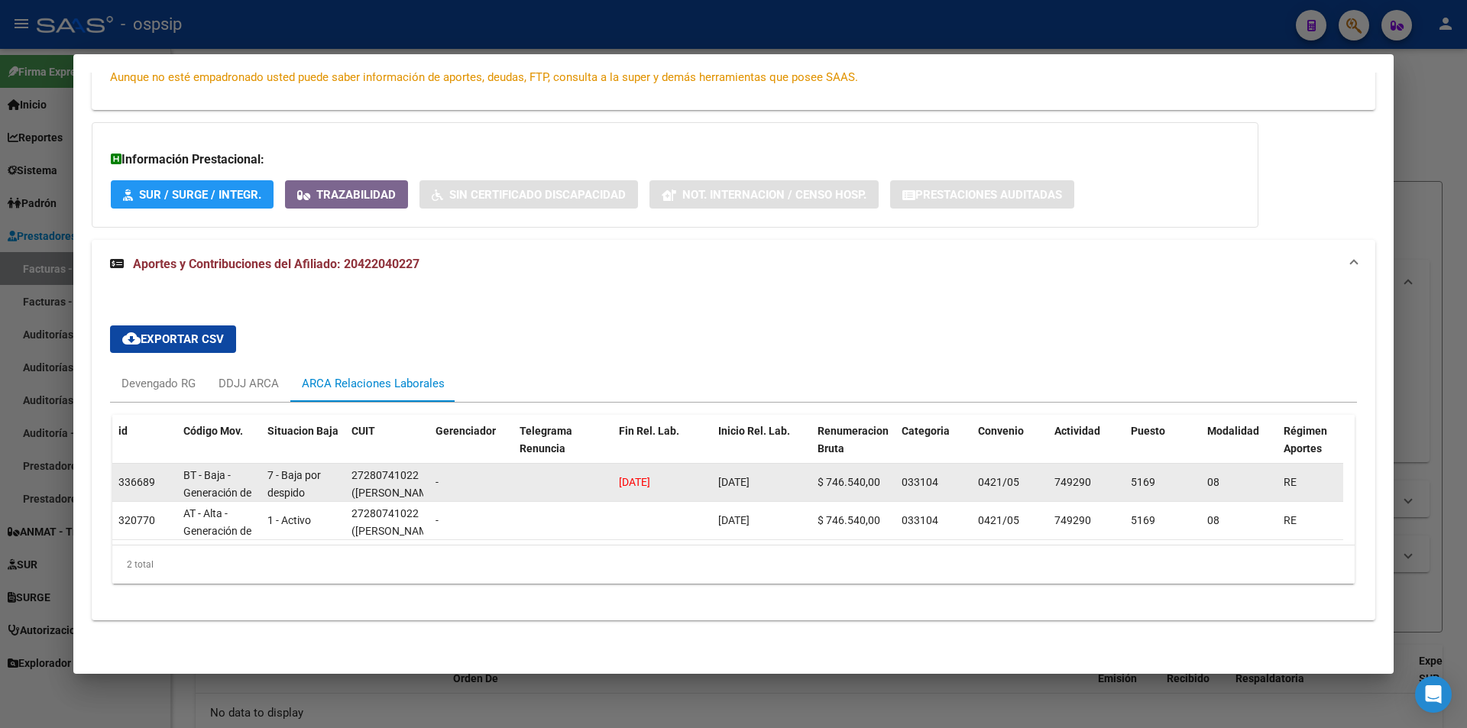
drag, startPoint x: 709, startPoint y: 475, endPoint x: 600, endPoint y: 475, distance: 109.3
click at [600, 475] on div "336689 BT - Baja - Generación de Clave 7 - Baja por despido 27280741022 ([PERSO…" at bounding box center [1061, 483] width 1899 height 38
click at [750, 476] on span "[DATE]" at bounding box center [733, 482] width 31 height 12
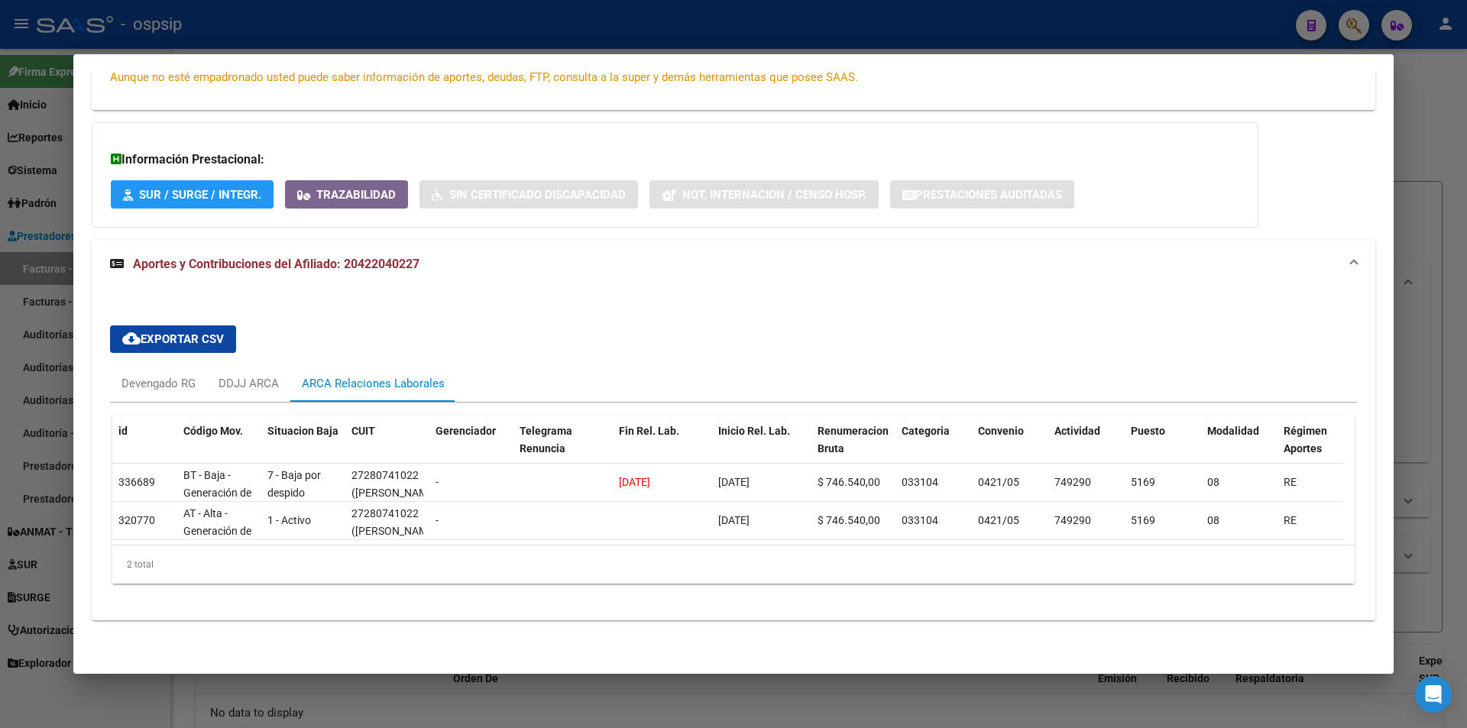
click at [106, 68] on mat-dialog-container "Análisis Afiliado - CUIL: 20422040227 DATOS ARCA: [PERSON_NAME] [PERSON_NAME] (…" at bounding box center [733, 363] width 1320 height 619
click at [14, 114] on div at bounding box center [733, 364] width 1467 height 728
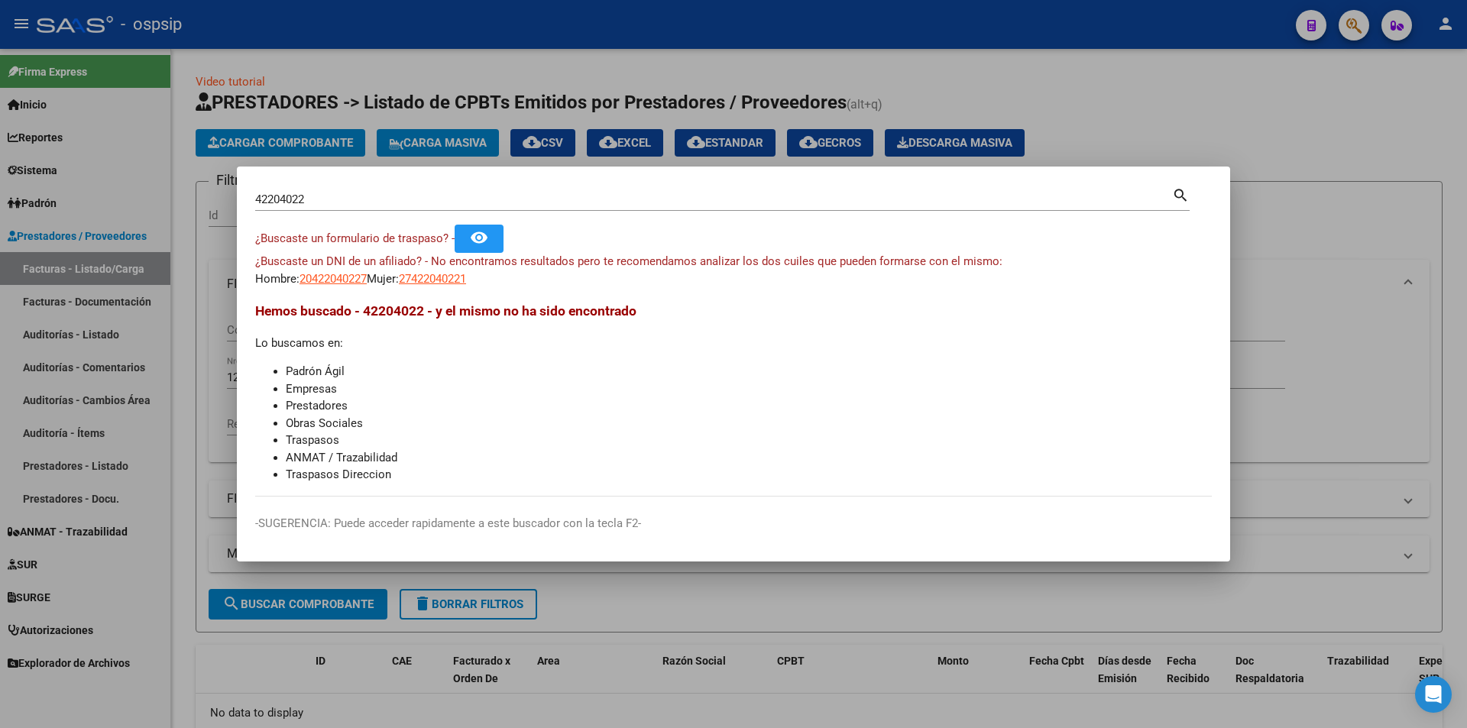
click at [363, 211] on div "42204022 Buscar (apellido, dni, [PERSON_NAME], [PERSON_NAME], cuit, obra social…" at bounding box center [722, 205] width 934 height 40
click at [368, 195] on input "42204022" at bounding box center [713, 200] width 917 height 14
paste input "24646690"
type input "24646690"
click at [438, 284] on span "23246466904" at bounding box center [432, 279] width 67 height 14
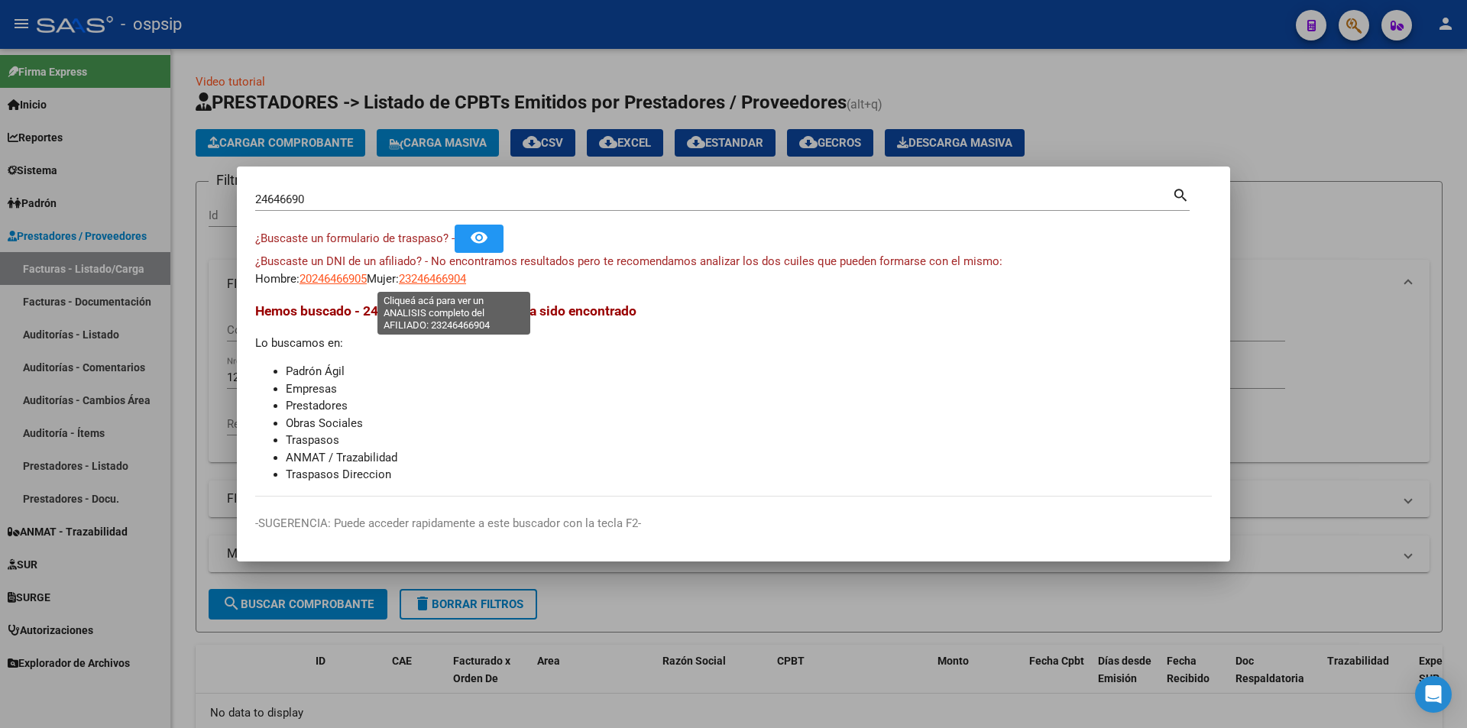
type textarea "23246466904"
